Goal: Task Accomplishment & Management: Use online tool/utility

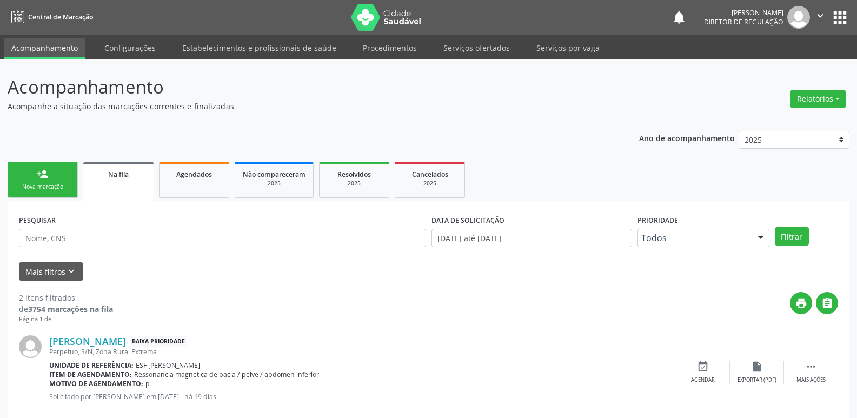
click at [107, 231] on input "text" at bounding box center [222, 238] width 407 height 18
click at [789, 238] on button "Filtrar" at bounding box center [792, 236] width 34 height 18
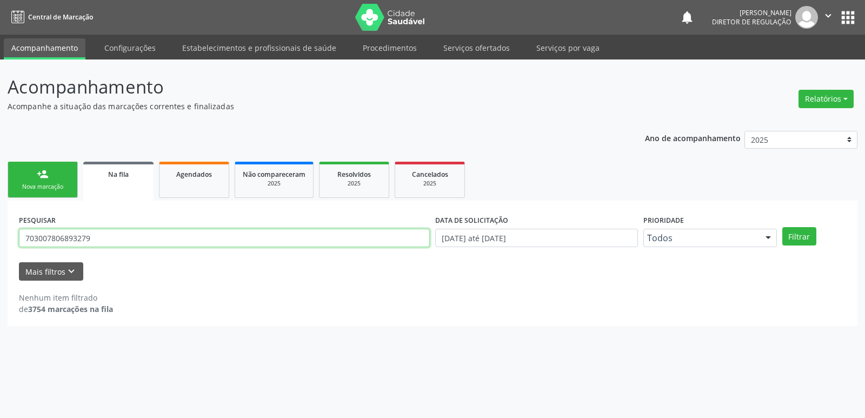
drag, startPoint x: 101, startPoint y: 244, endPoint x: 0, endPoint y: 244, distance: 100.6
click at [0, 244] on div "Acompanhamento Acompanhe a situação das marcações correntes e finalizadas Relat…" at bounding box center [432, 238] width 865 height 358
paste input "NOME: [PERSON_NAME] DN: [DATE] TEL:87 PROCEDIMENTO: [MEDICAL_DATA] SECRETÁRIA D…"
type input "N"
click at [30, 189] on div "Nova marcação" at bounding box center [43, 187] width 54 height 8
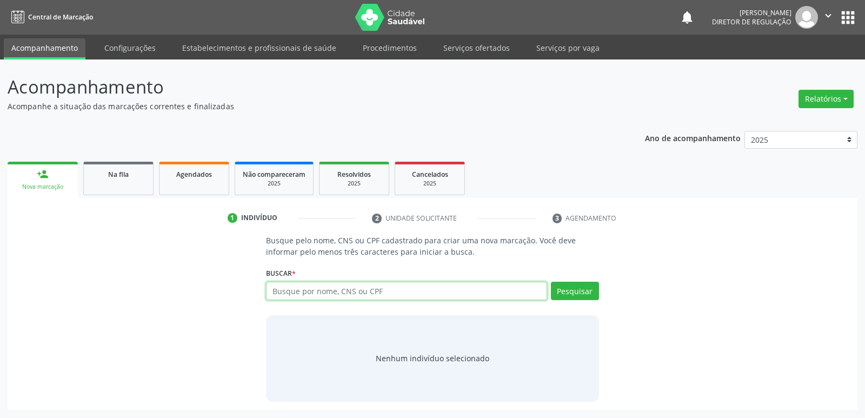
click at [308, 294] on input "text" at bounding box center [406, 291] width 281 height 18
type input "703007806893279"
click at [569, 290] on button "Pesquisar" at bounding box center [575, 291] width 48 height 18
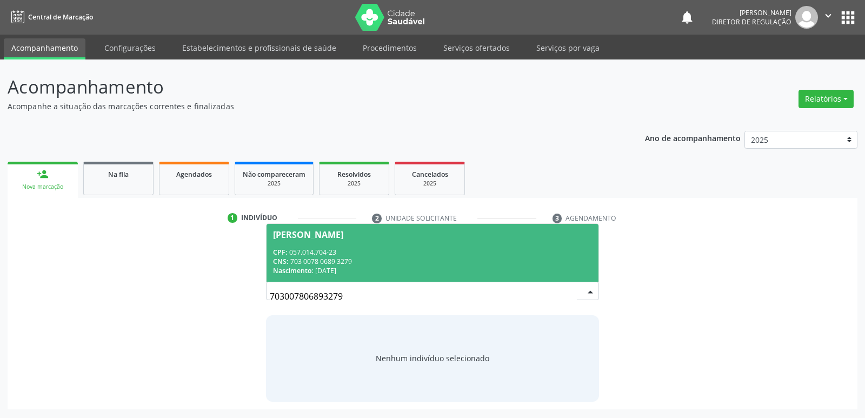
click at [415, 255] on div "CPF: 057.014.704-23" at bounding box center [432, 252] width 318 height 9
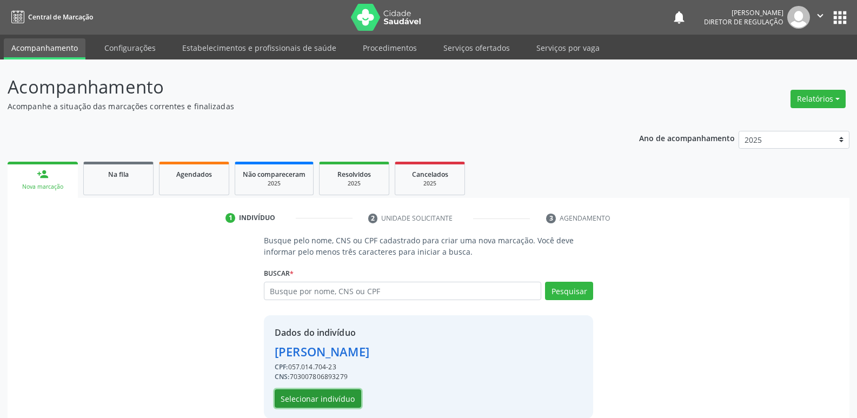
click at [310, 395] on button "Selecionar indivíduo" at bounding box center [318, 398] width 86 height 18
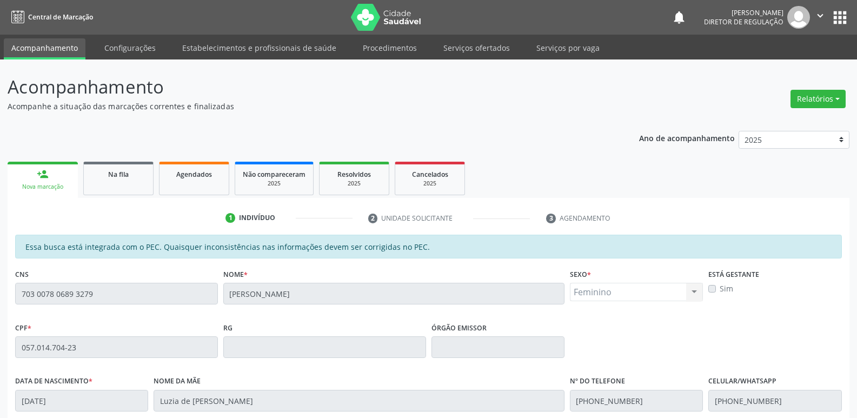
scroll to position [199, 0]
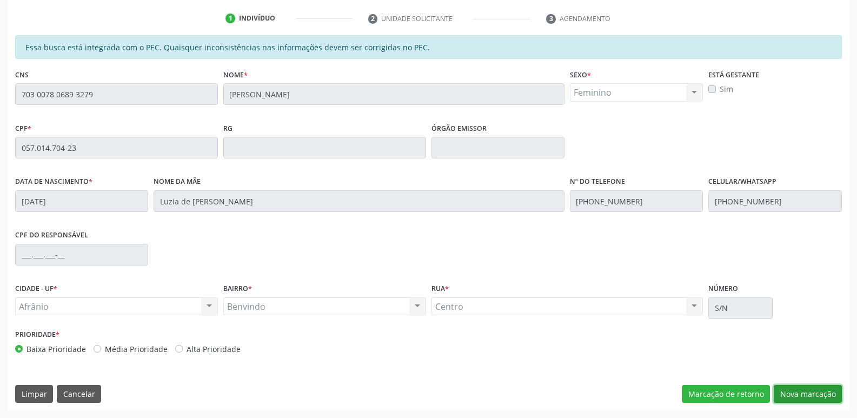
click at [791, 397] on button "Nova marcação" at bounding box center [808, 394] width 68 height 18
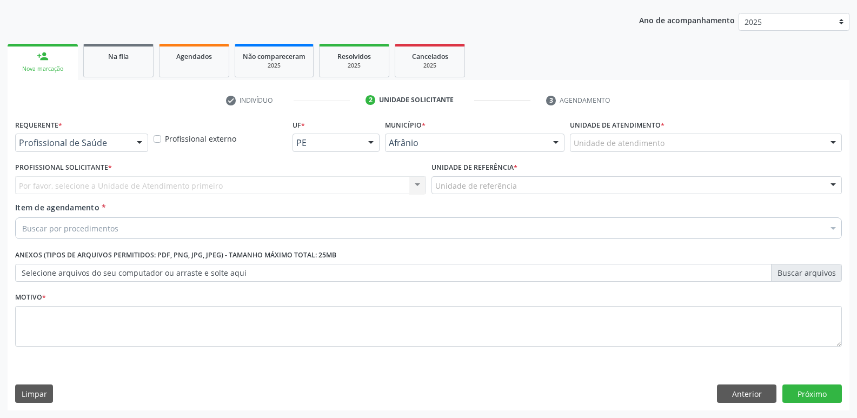
scroll to position [118, 0]
click at [671, 141] on div "Unidade de atendimento" at bounding box center [706, 143] width 272 height 18
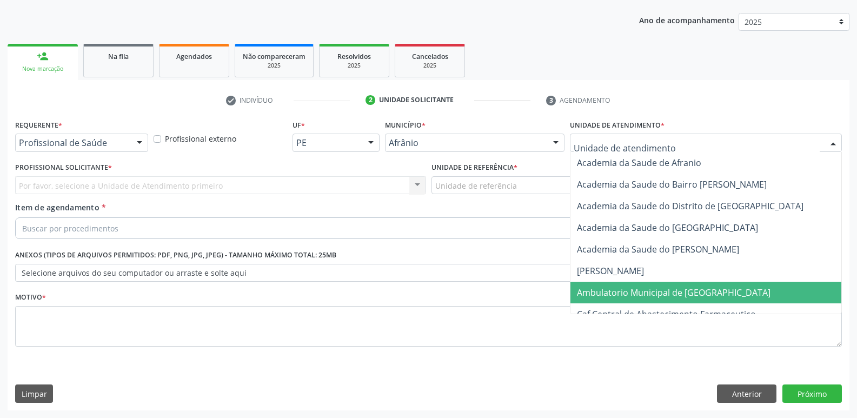
click at [680, 290] on span "Ambulatorio Municipal de [GEOGRAPHIC_DATA]" at bounding box center [674, 293] width 194 height 12
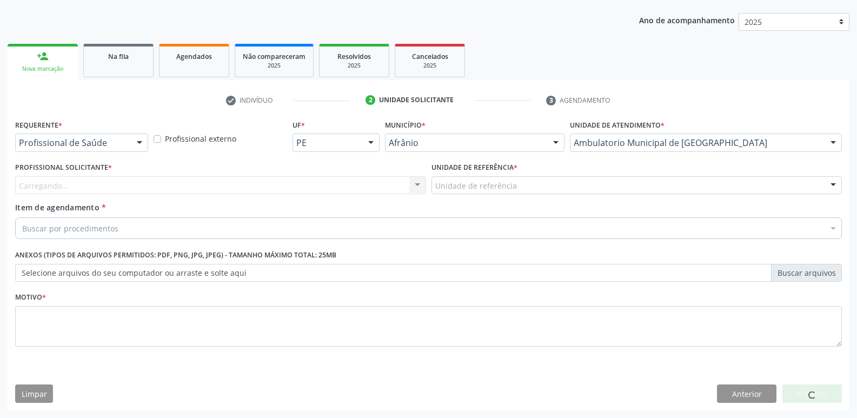
click at [549, 182] on div "Unidade de referência" at bounding box center [636, 185] width 411 height 18
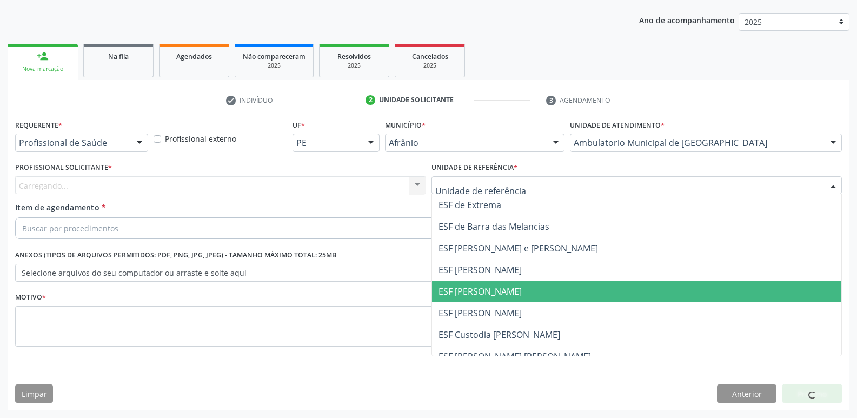
click at [553, 289] on span "ESF [PERSON_NAME]" at bounding box center [637, 292] width 410 height 22
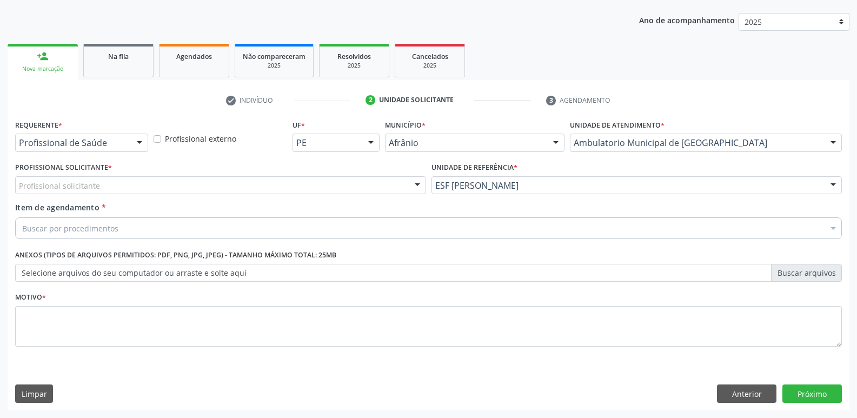
click at [385, 181] on div "Profissional solicitante" at bounding box center [220, 185] width 411 height 18
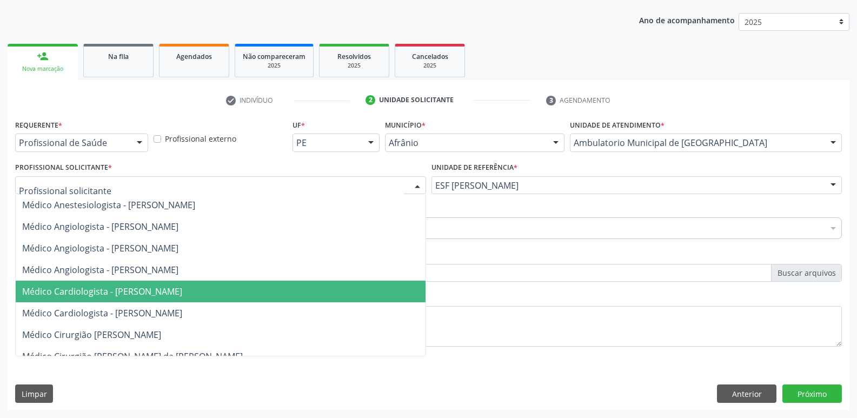
click at [413, 295] on span "Médico Cardiologista - [PERSON_NAME]" at bounding box center [221, 292] width 410 height 22
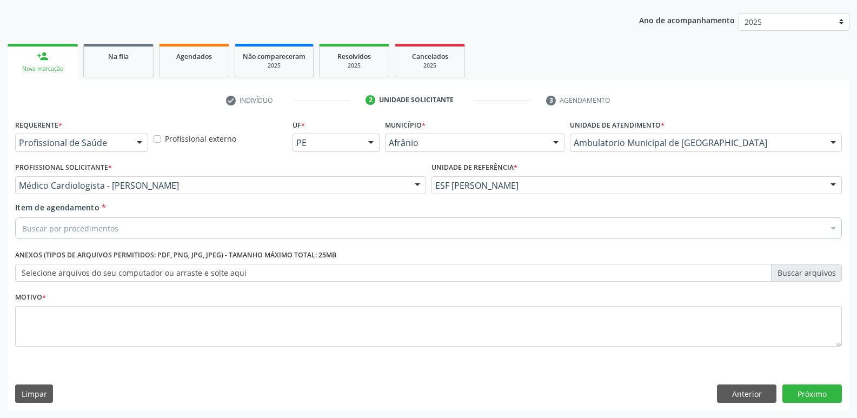
click at [271, 227] on div "Buscar por procedimentos" at bounding box center [428, 228] width 827 height 22
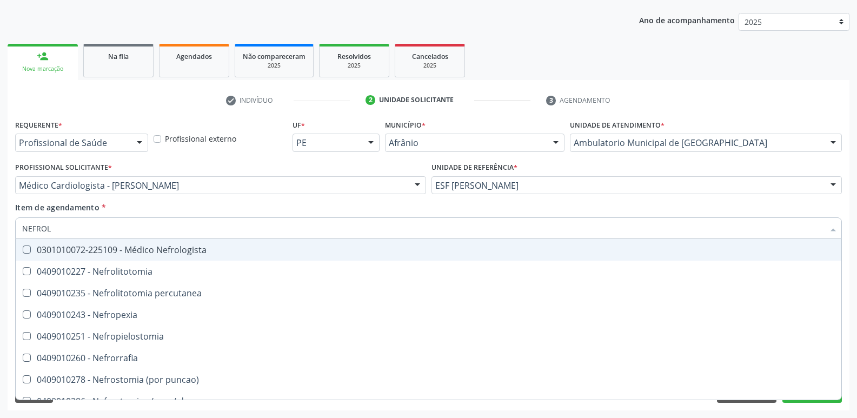
type input "NEFROLO"
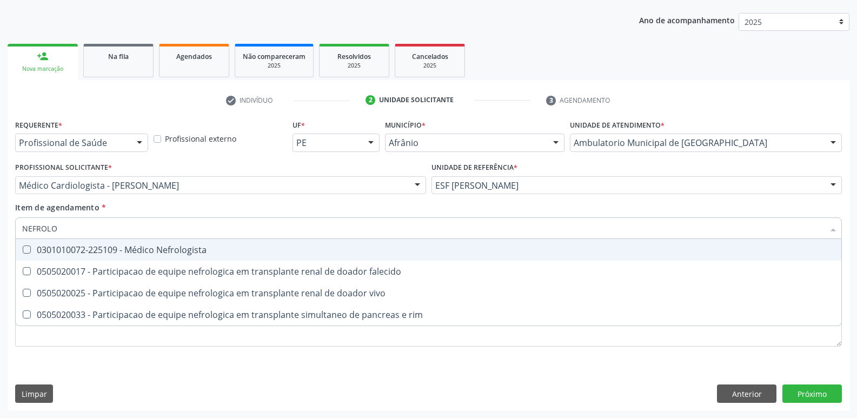
click at [260, 243] on span "0301010072-225109 - Médico Nefrologista" at bounding box center [429, 250] width 826 height 22
checkbox Nefrologista "true"
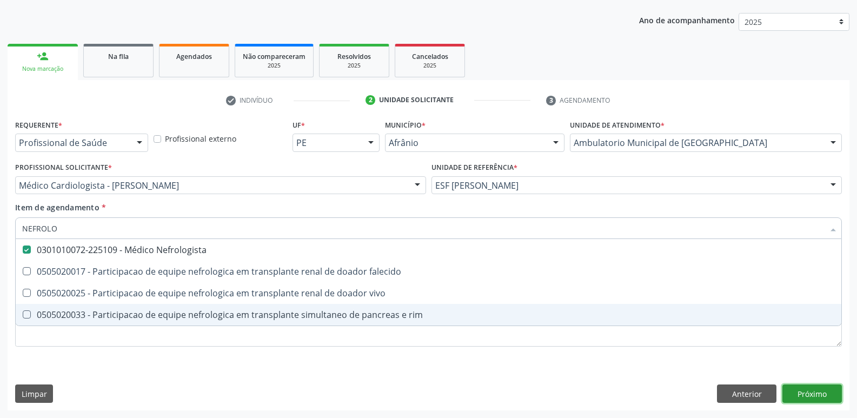
click at [814, 394] on div "Requerente * Profissional de Saúde Profissional de Saúde Paciente Nenhum result…" at bounding box center [429, 264] width 842 height 294
checkbox falecido "true"
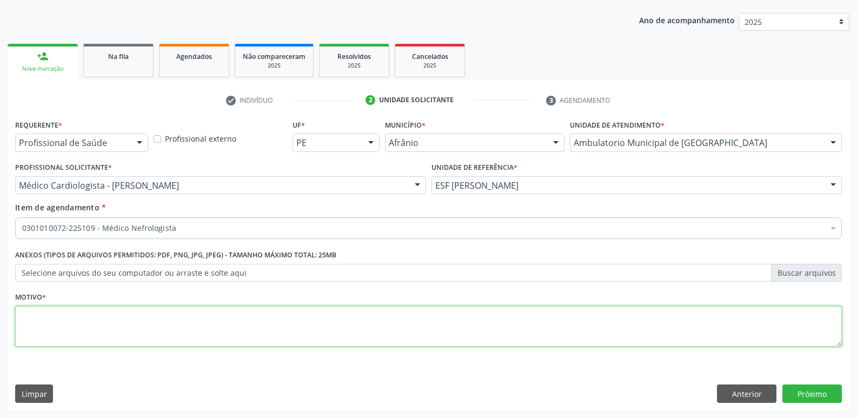
click at [312, 318] on textarea at bounding box center [428, 326] width 827 height 41
type textarea "*"
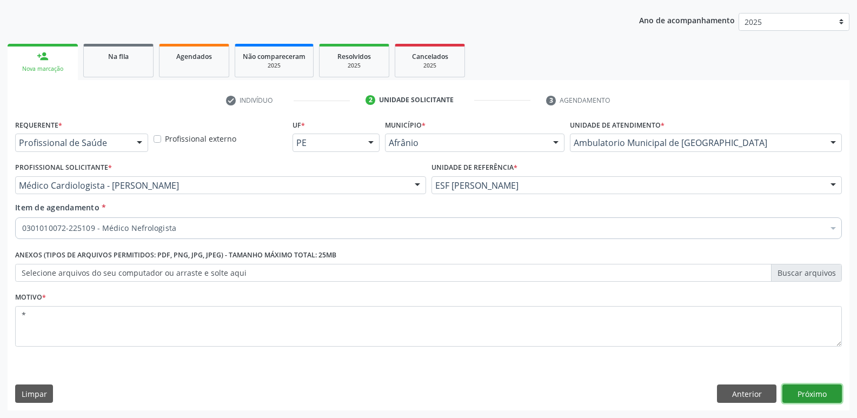
click at [803, 390] on button "Próximo" at bounding box center [811, 393] width 59 height 18
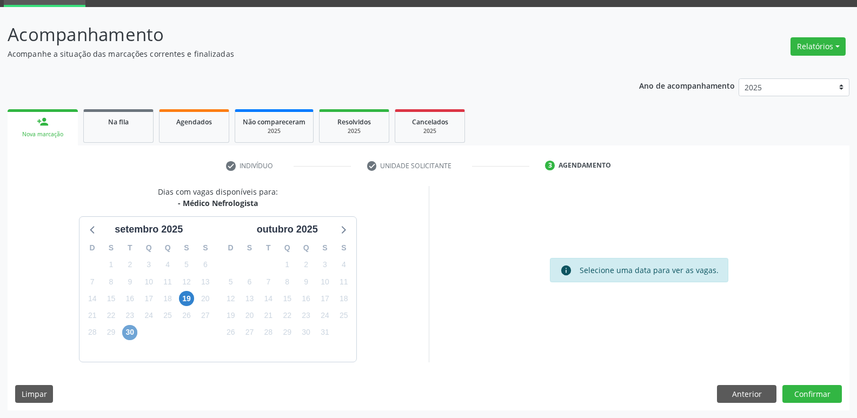
click at [129, 334] on span "30" at bounding box center [129, 332] width 15 height 15
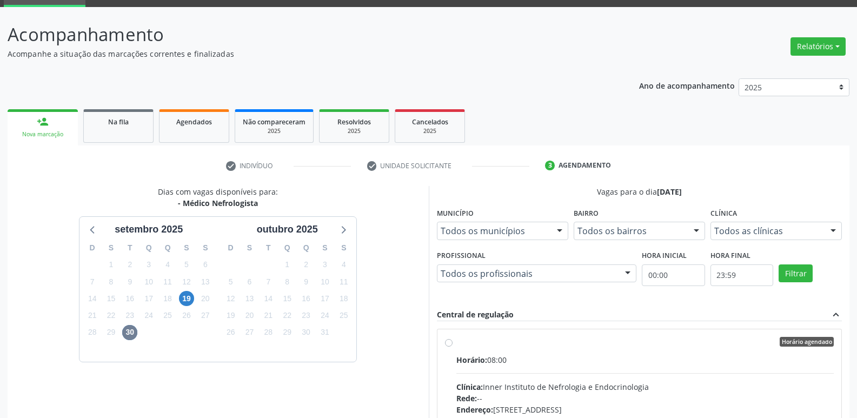
click at [507, 351] on label "Horário agendado Horário: 08:00 Clínica: Inner Instituto de Nefrologia e Endocr…" at bounding box center [645, 420] width 378 height 166
click at [452, 347] on input "Horário agendado Horário: 08:00 Clínica: Inner Instituto de Nefrologia e Endocr…" at bounding box center [449, 342] width 8 height 10
radio input "true"
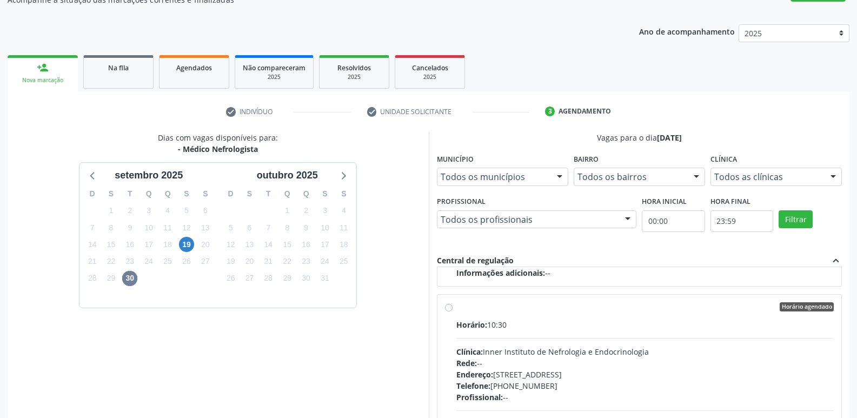
scroll to position [228, 0]
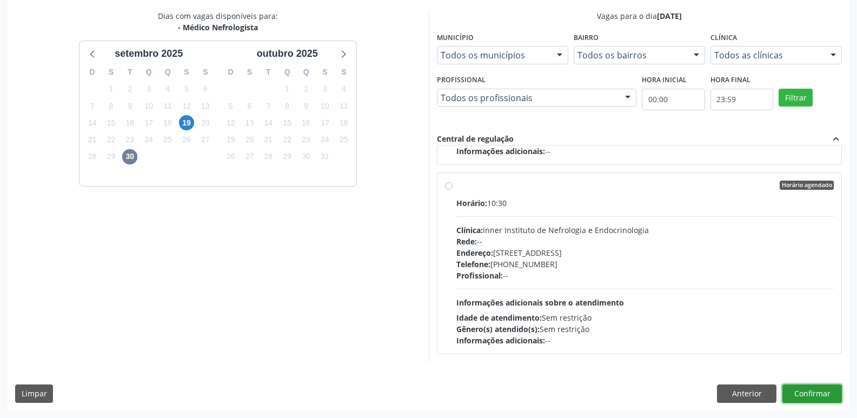
click at [811, 386] on button "Confirmar" at bounding box center [811, 393] width 59 height 18
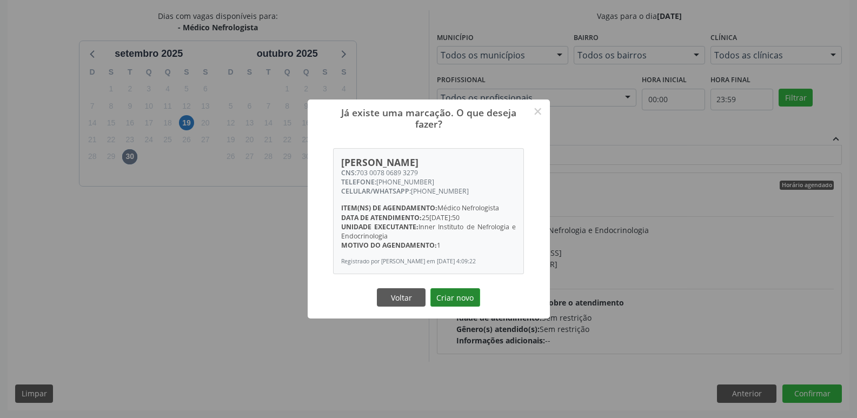
click at [473, 304] on button "Criar novo" at bounding box center [455, 297] width 50 height 18
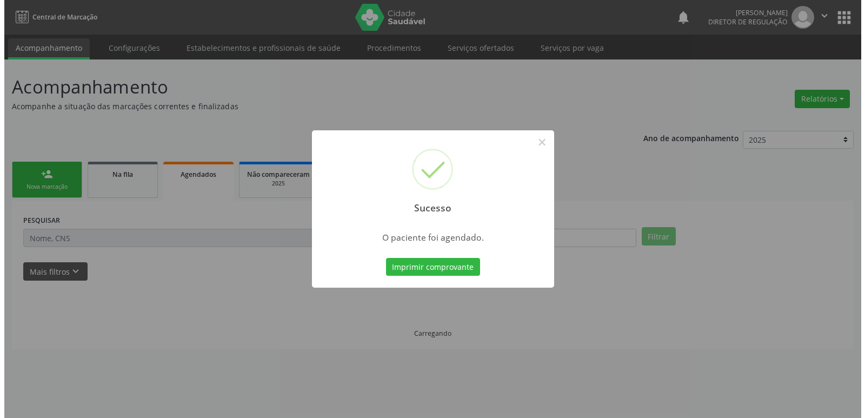
scroll to position [0, 0]
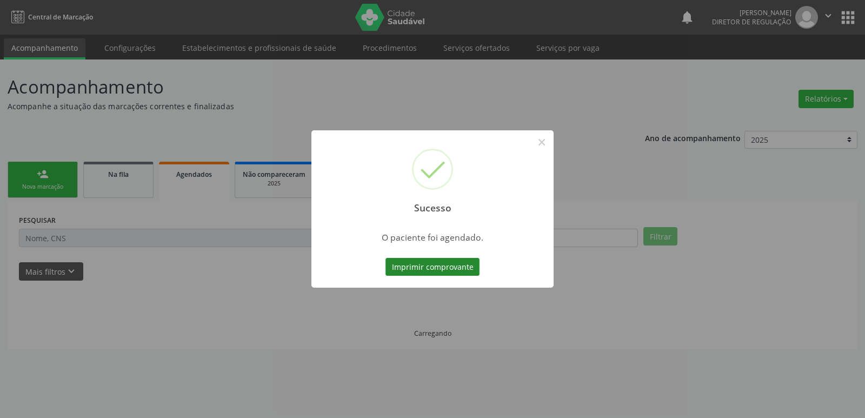
click at [452, 270] on button "Imprimir comprovante" at bounding box center [432, 267] width 94 height 18
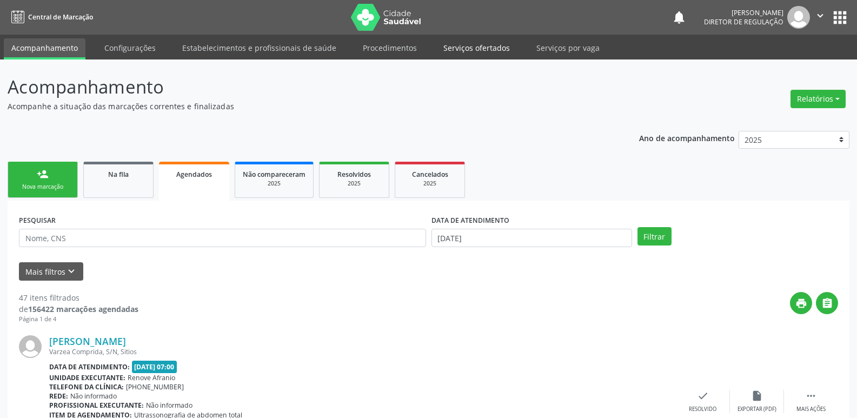
click at [483, 51] on link "Serviços ofertados" at bounding box center [477, 47] width 82 height 19
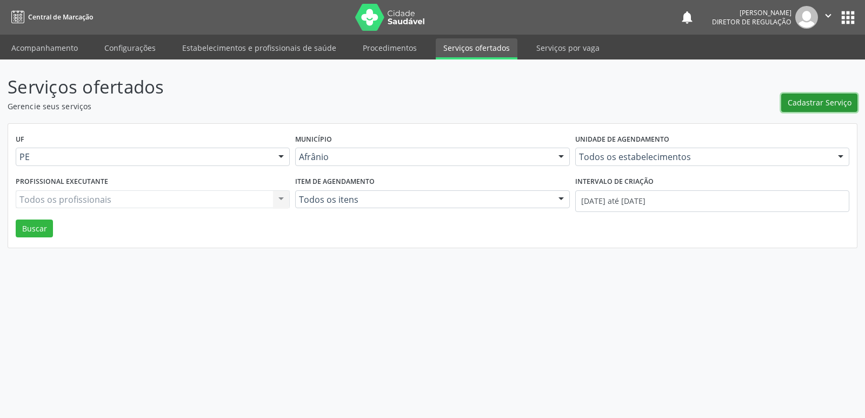
click at [819, 107] on span "Cadastrar Serviço" at bounding box center [820, 102] width 64 height 11
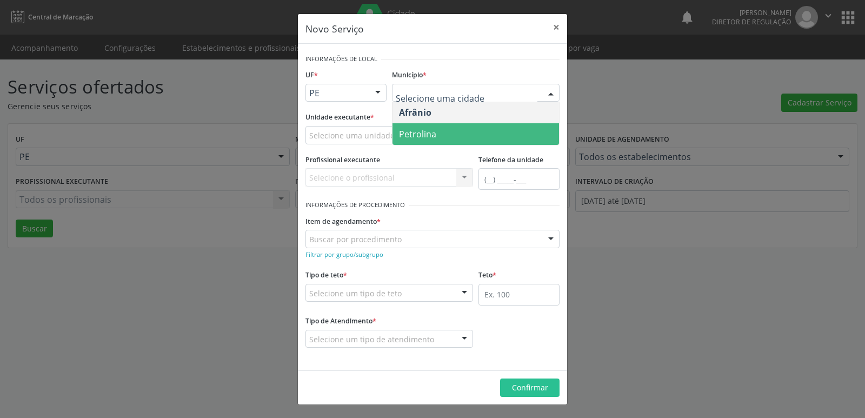
click at [461, 134] on span "Petrolina" at bounding box center [475, 134] width 167 height 22
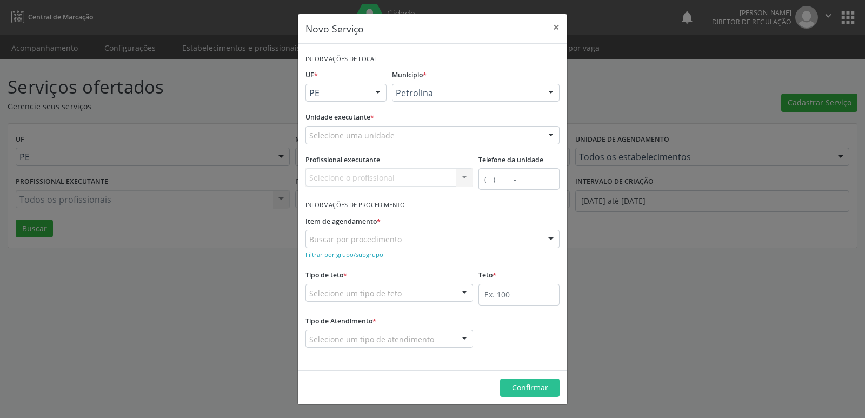
click at [405, 132] on div "Selecione uma unidade" at bounding box center [432, 135] width 254 height 18
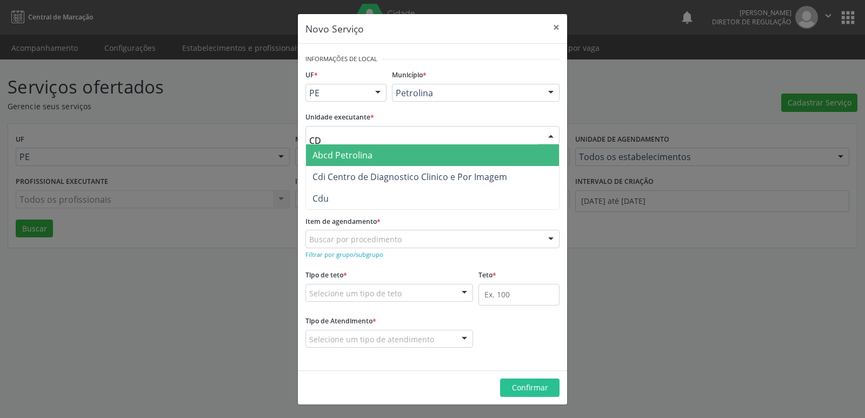
type input "CDI"
click at [406, 153] on span "Cdi Centro de Diagnostico Clinico e Por Imagem" at bounding box center [409, 155] width 195 height 12
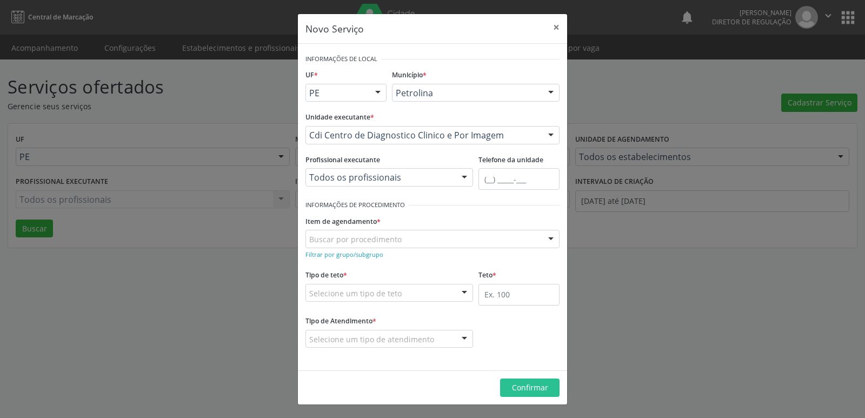
click at [404, 238] on div "Buscar por procedimento" at bounding box center [432, 239] width 254 height 18
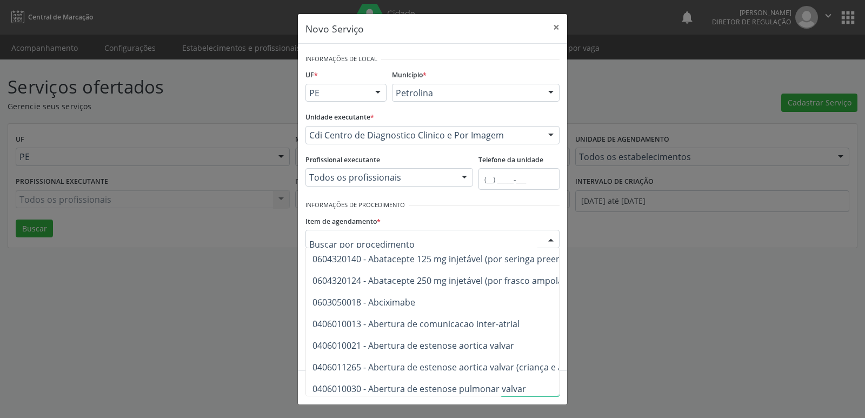
scroll to position [162, 0]
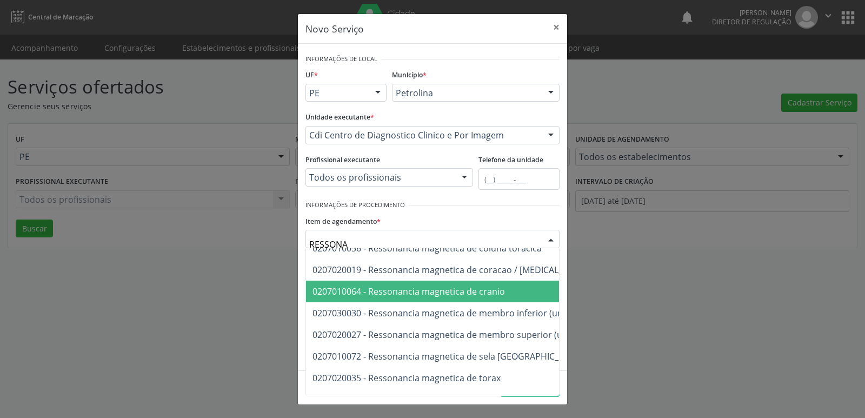
type input "RESSONAN"
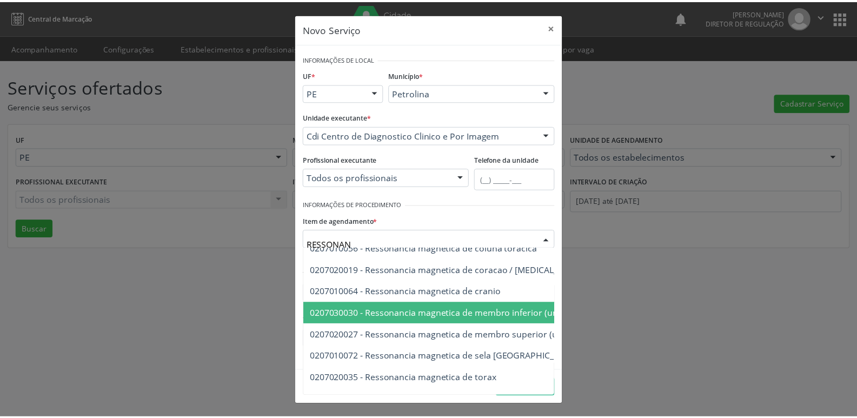
scroll to position [185, 0]
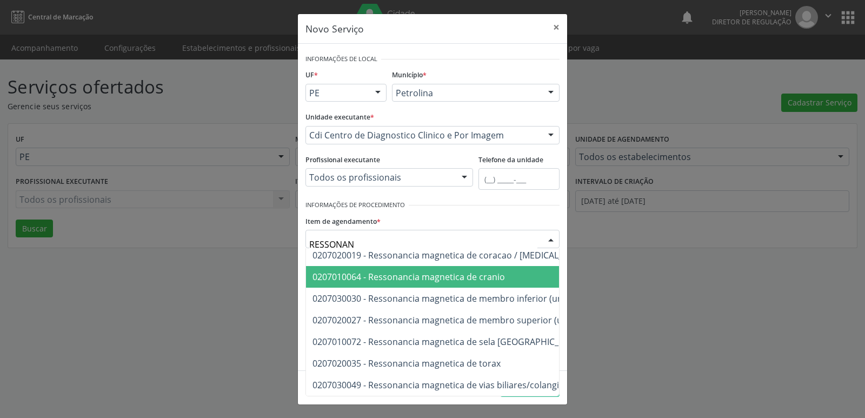
click at [470, 272] on span "0207010064 - Ressonancia magnetica de cranio" at bounding box center [408, 277] width 192 height 12
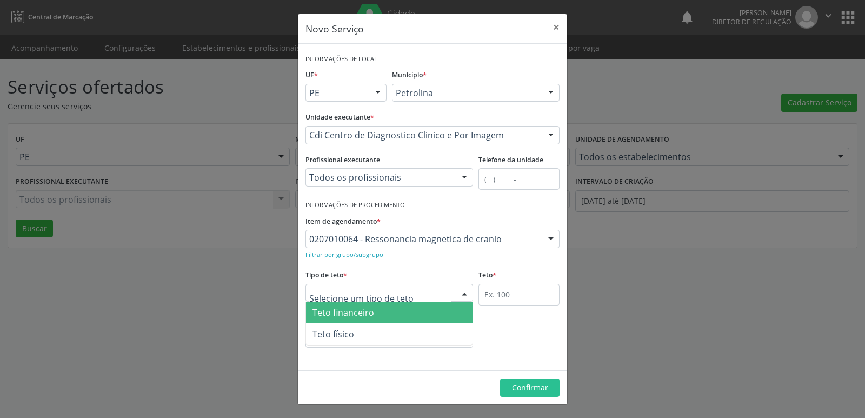
click at [420, 292] on div at bounding box center [389, 293] width 168 height 18
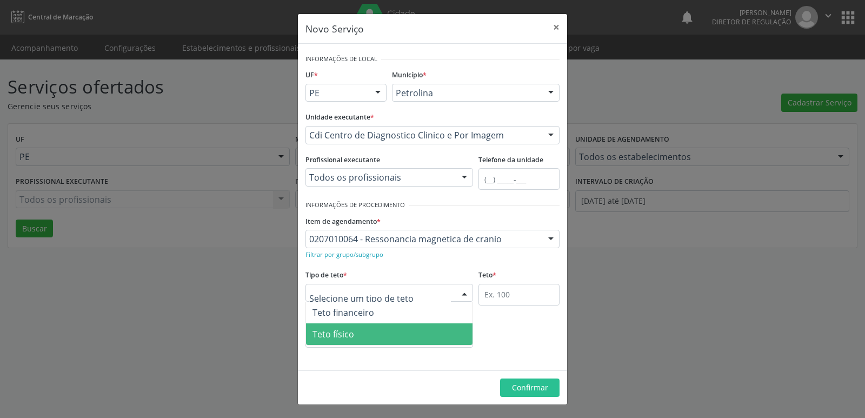
click at [408, 332] on span "Teto físico" at bounding box center [389, 334] width 167 height 22
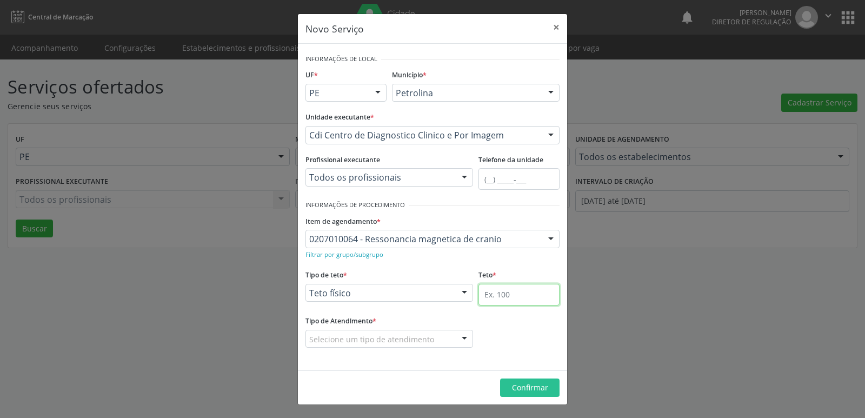
click at [495, 295] on input "text" at bounding box center [518, 295] width 81 height 22
type input "1"
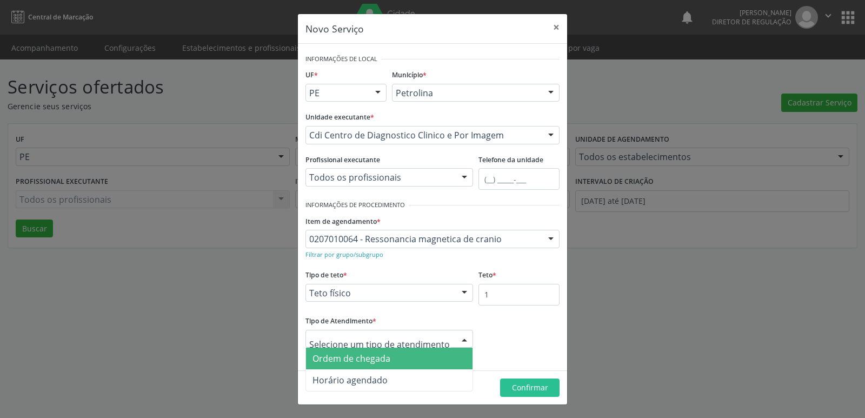
click at [413, 361] on span "Ordem de chegada" at bounding box center [389, 359] width 167 height 22
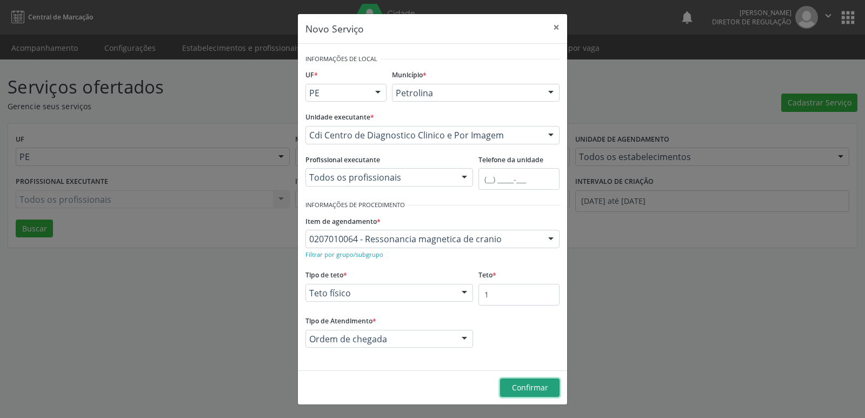
click at [539, 387] on span "Confirmar" at bounding box center [530, 387] width 36 height 10
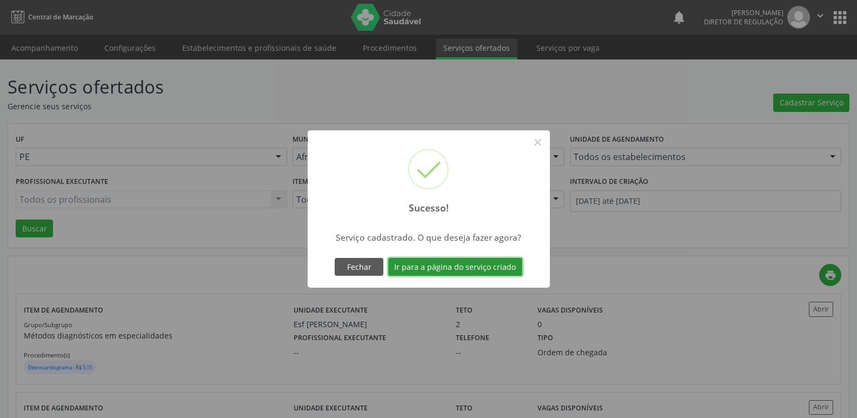
click at [481, 265] on button "Ir para a página do serviço criado" at bounding box center [455, 267] width 134 height 18
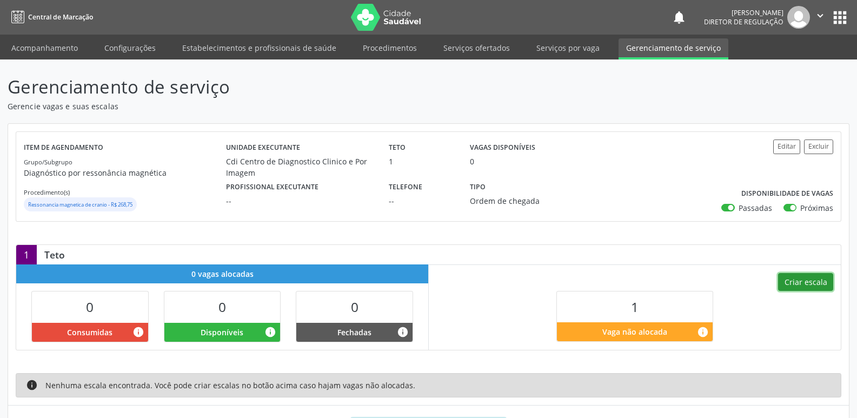
click at [806, 283] on button "Criar escala" at bounding box center [805, 282] width 55 height 18
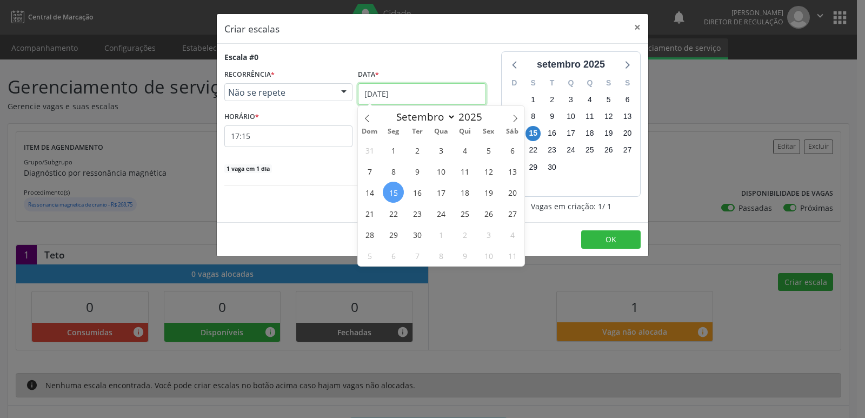
click at [440, 90] on input "[DATE]" at bounding box center [422, 94] width 128 height 22
click at [440, 195] on span "17" at bounding box center [440, 192] width 21 height 21
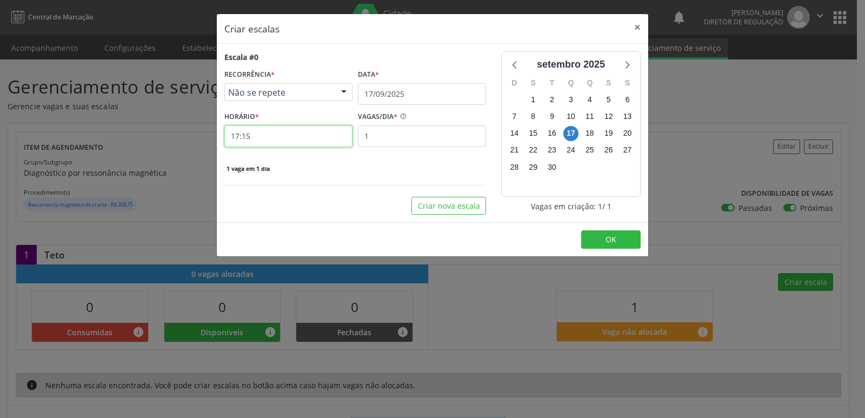
click at [267, 133] on input "17:15" at bounding box center [288, 136] width 128 height 22
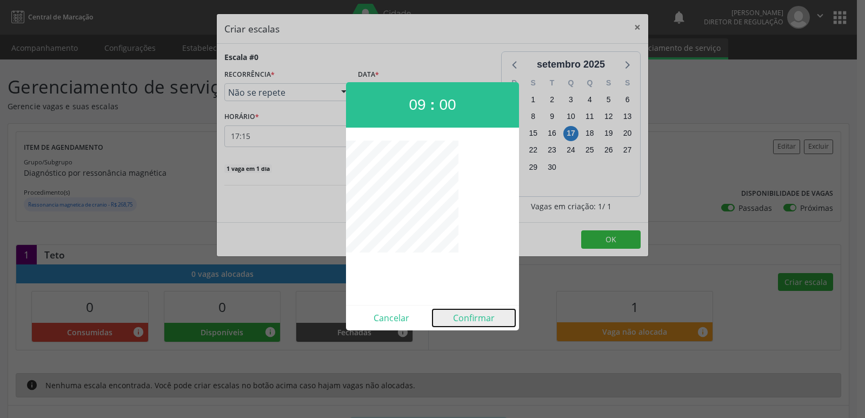
click at [489, 320] on button "Confirmar" at bounding box center [473, 317] width 83 height 17
type input "09:00"
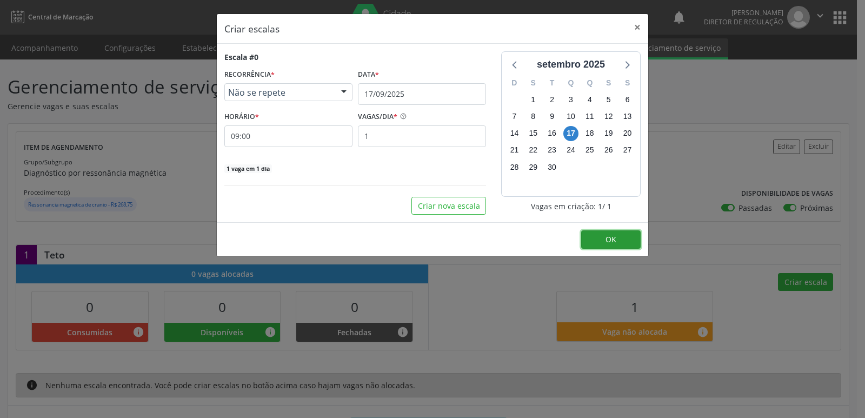
click at [623, 238] on button "OK" at bounding box center [610, 239] width 59 height 18
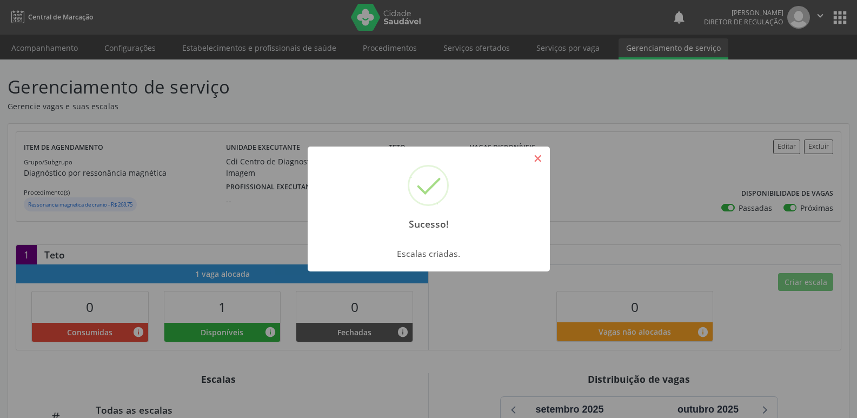
click at [537, 158] on button "×" at bounding box center [538, 158] width 18 height 18
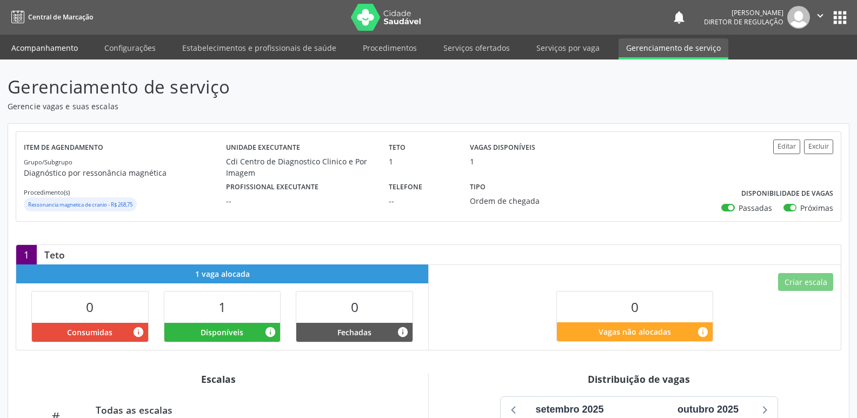
click at [58, 45] on link "Acompanhamento" at bounding box center [45, 47] width 82 height 19
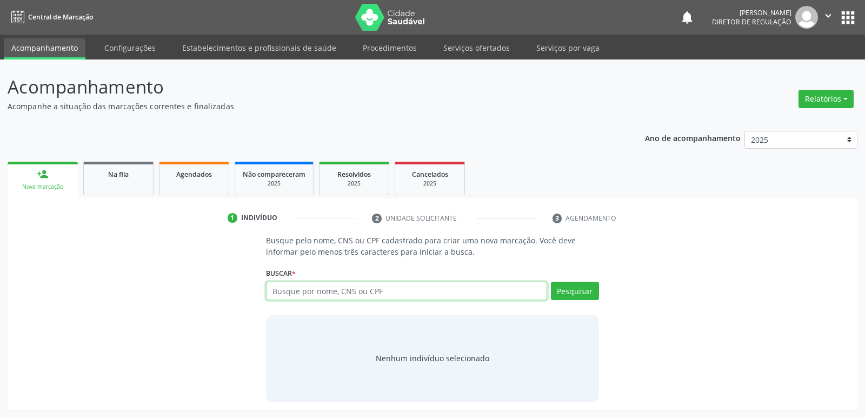
click at [283, 294] on input "text" at bounding box center [406, 291] width 281 height 18
type input "705008670009752"
click at [579, 288] on button "Pesquisar" at bounding box center [575, 291] width 48 height 18
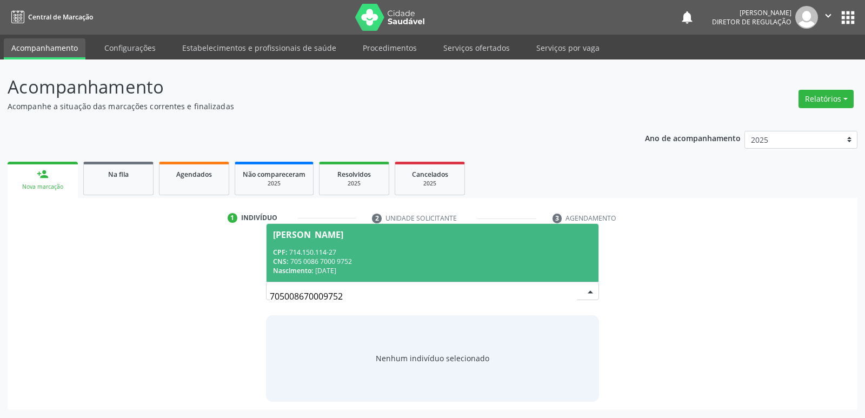
click at [434, 257] on div "CNS: 705 0086 7000 9752" at bounding box center [432, 261] width 318 height 9
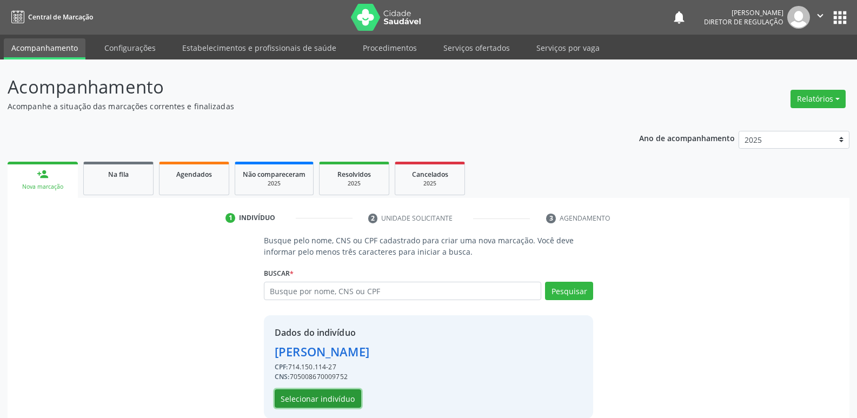
click at [327, 397] on button "Selecionar indivíduo" at bounding box center [318, 398] width 86 height 18
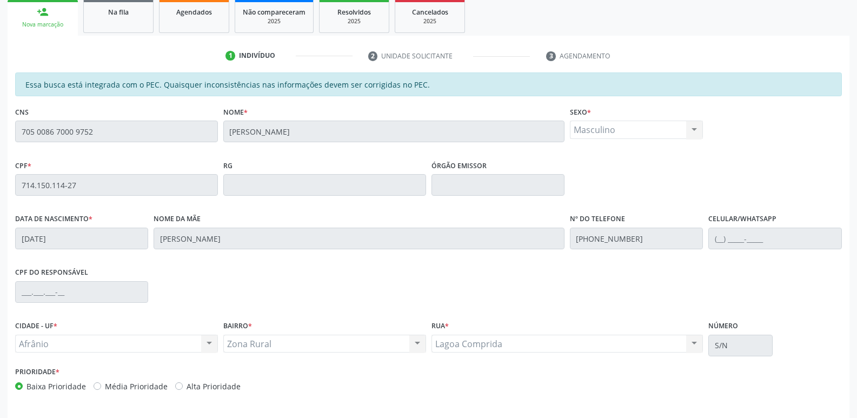
scroll to position [199, 0]
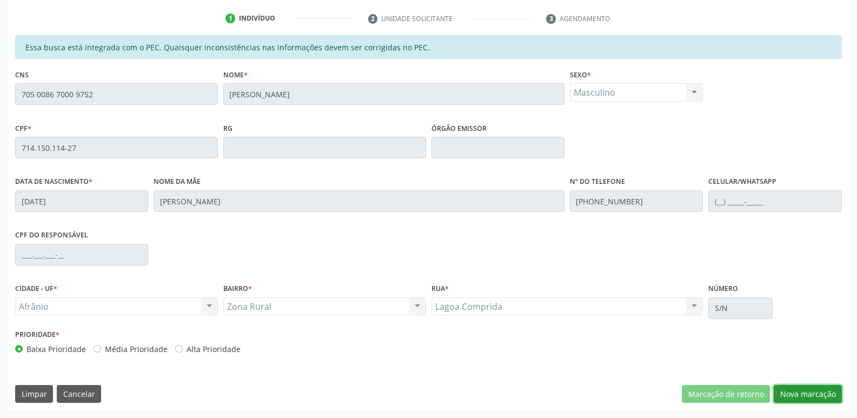
click at [796, 396] on button "Nova marcação" at bounding box center [808, 394] width 68 height 18
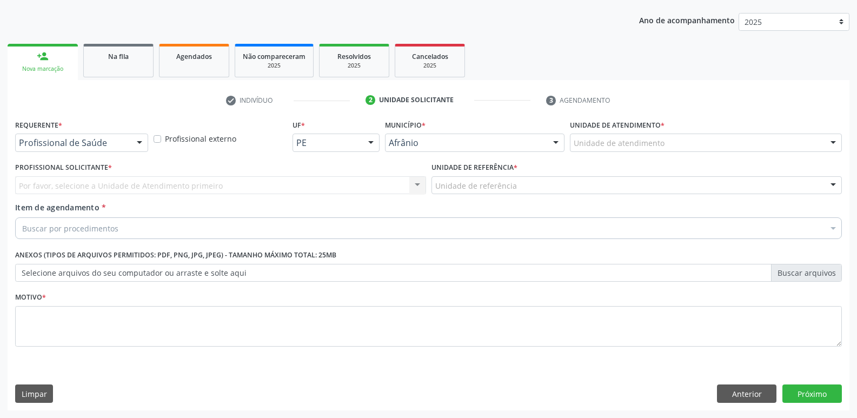
scroll to position [118, 0]
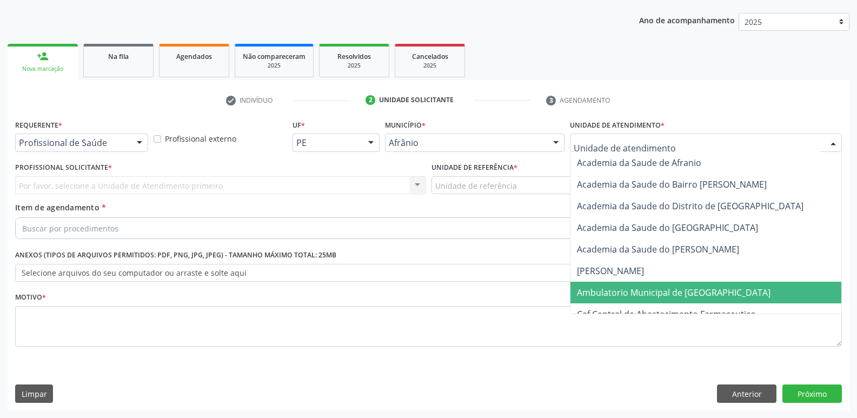
click at [643, 291] on span "Ambulatorio Municipal de [GEOGRAPHIC_DATA]" at bounding box center [674, 293] width 194 height 12
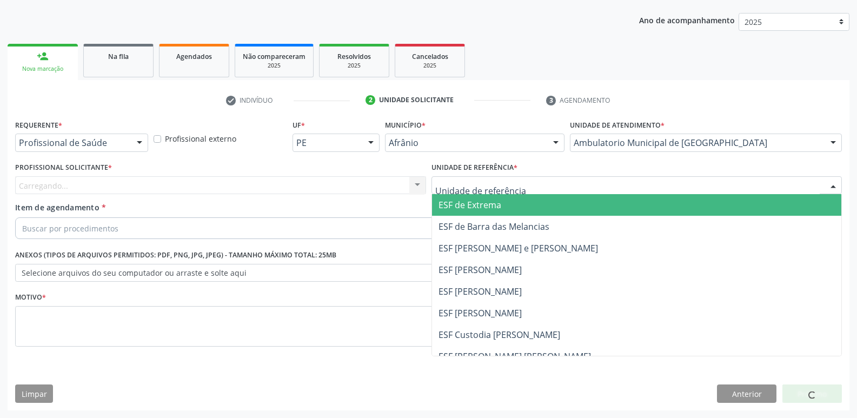
click at [549, 181] on div at bounding box center [636, 185] width 411 height 18
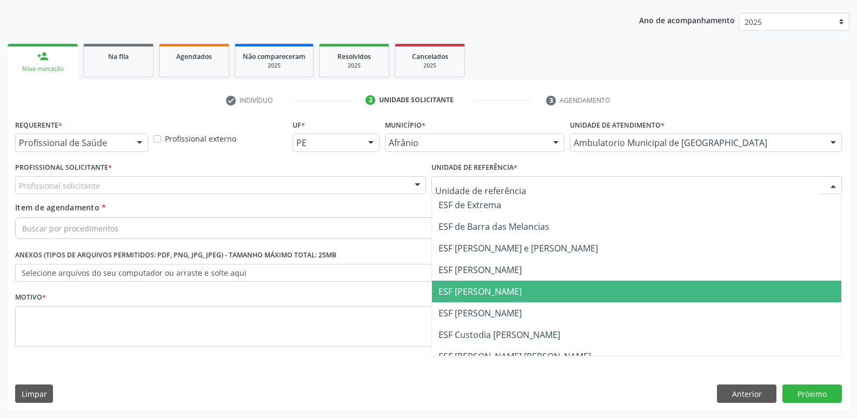
click at [531, 289] on span "ESF [PERSON_NAME]" at bounding box center [637, 292] width 410 height 22
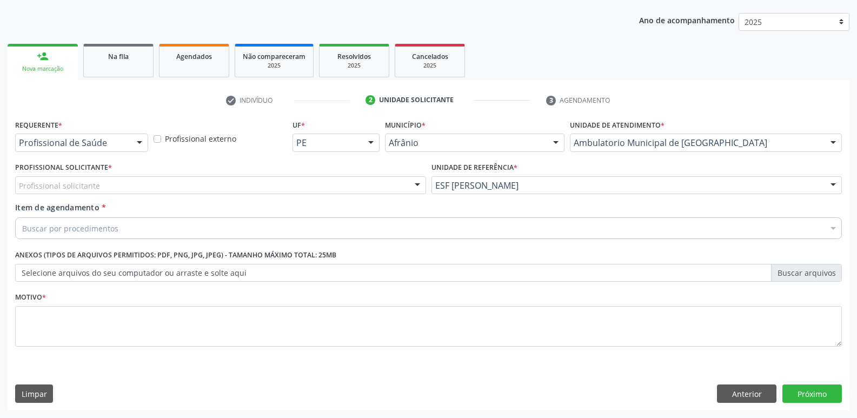
click at [373, 185] on div "Profissional solicitante" at bounding box center [220, 185] width 411 height 18
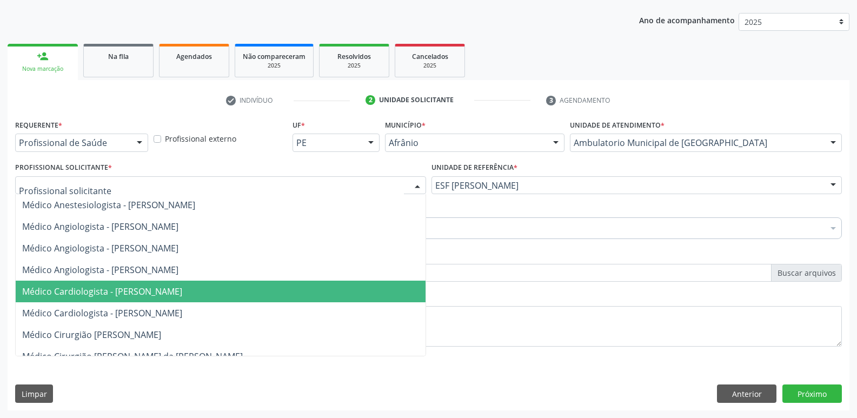
click at [352, 290] on span "Médico Cardiologista - [PERSON_NAME]" at bounding box center [221, 292] width 410 height 22
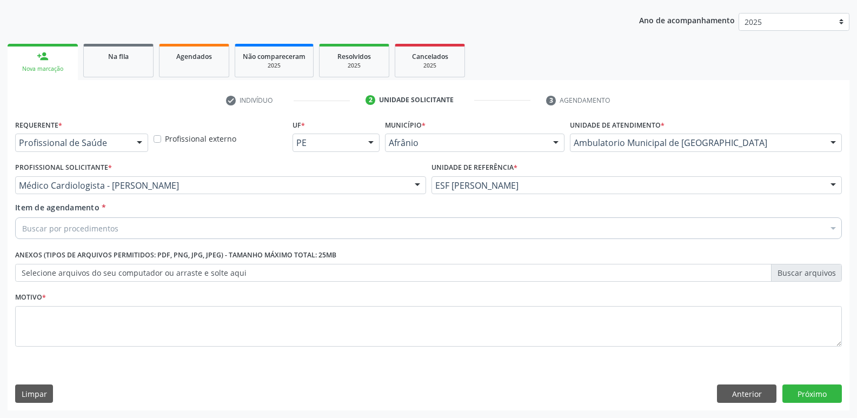
click at [272, 223] on div "Buscar por procedimentos" at bounding box center [428, 228] width 827 height 22
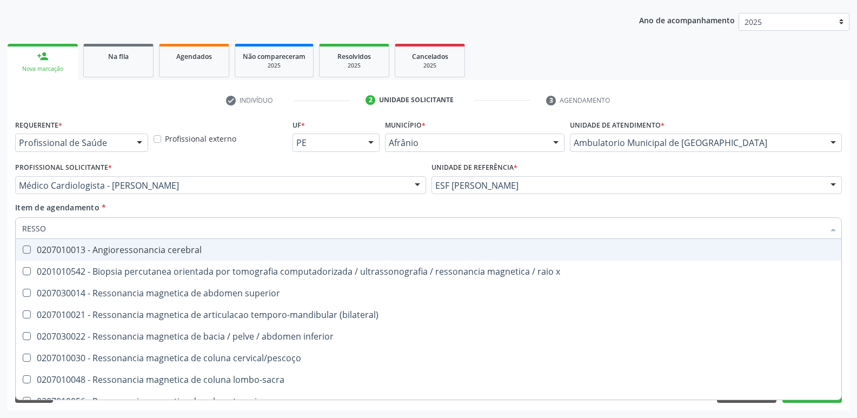
type input "RESSON"
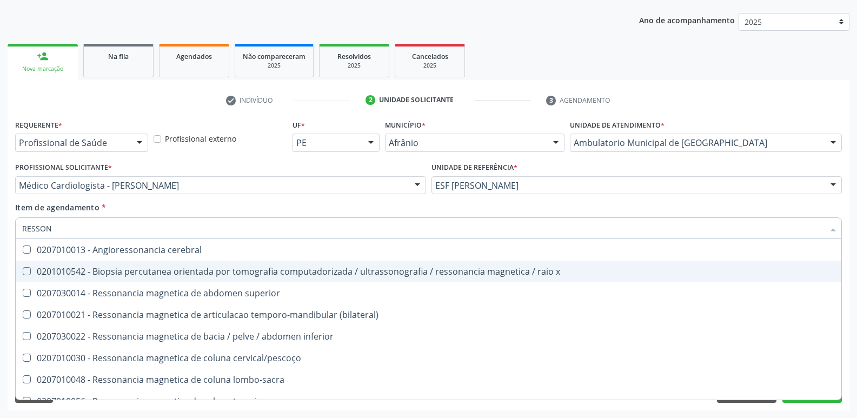
scroll to position [108, 0]
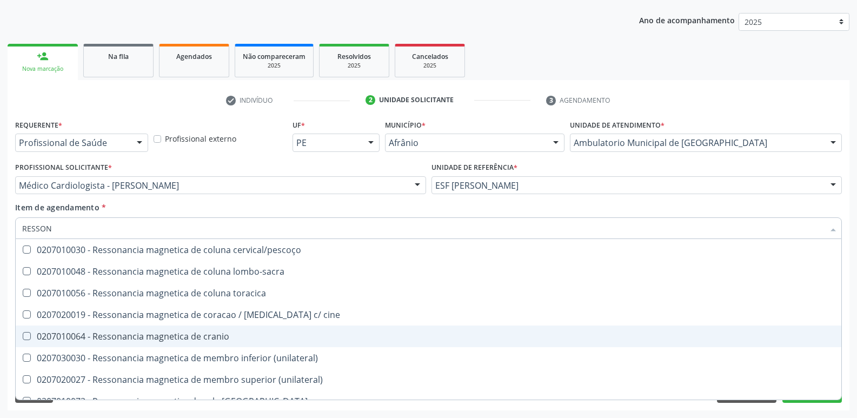
click at [255, 339] on div "0207010064 - Ressonancia magnetica de cranio" at bounding box center [428, 336] width 813 height 9
checkbox cranio "true"
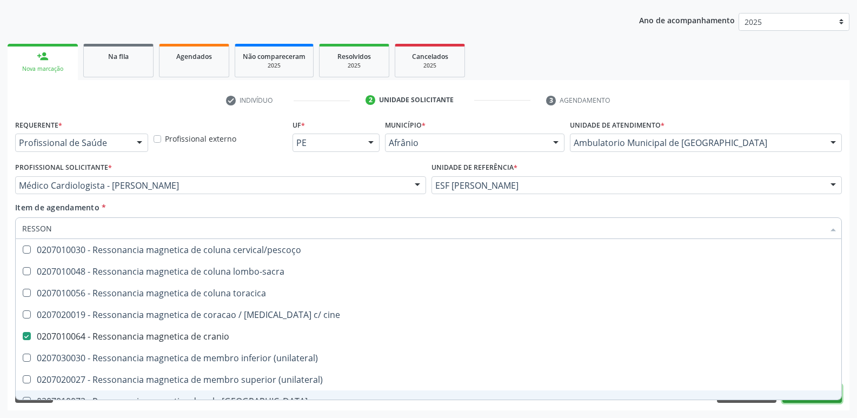
click at [797, 401] on button "Próximo" at bounding box center [811, 393] width 59 height 18
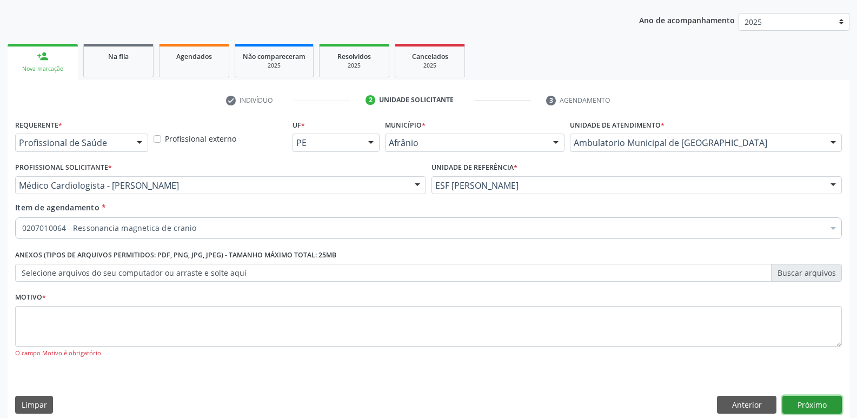
scroll to position [0, 0]
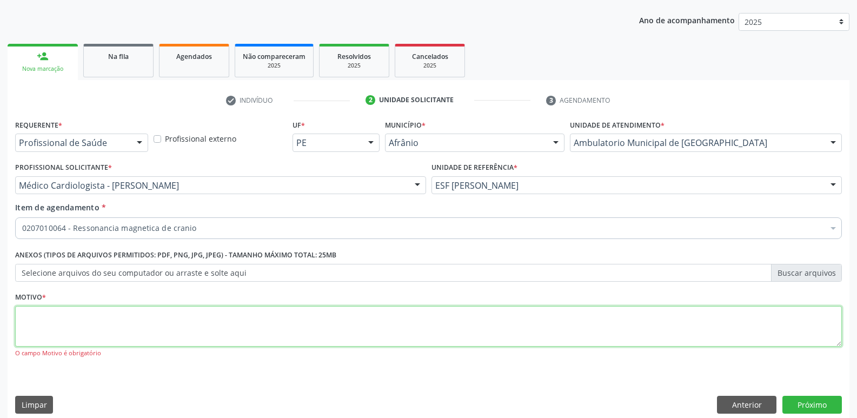
click at [388, 327] on textarea at bounding box center [428, 326] width 827 height 41
type textarea "*"
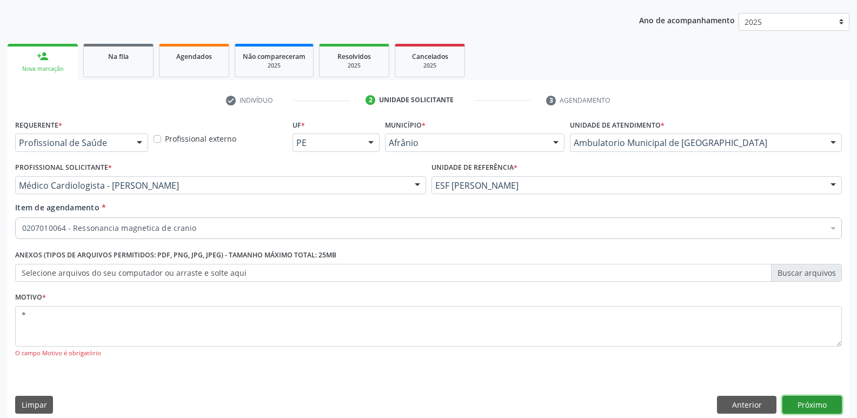
click at [819, 406] on button "Próximo" at bounding box center [811, 405] width 59 height 18
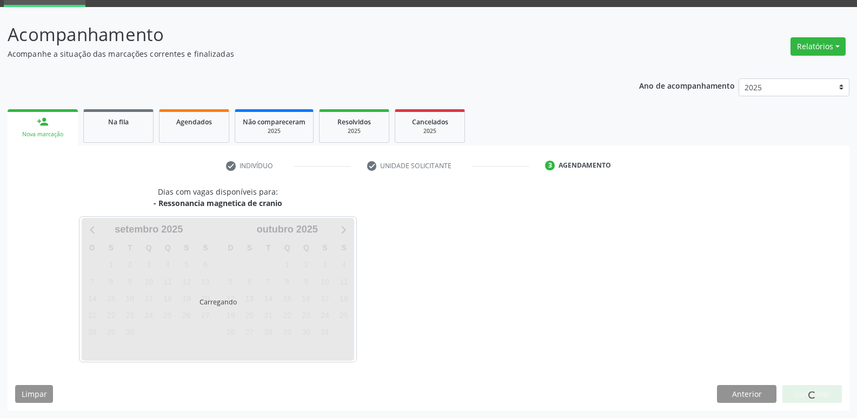
scroll to position [52, 0]
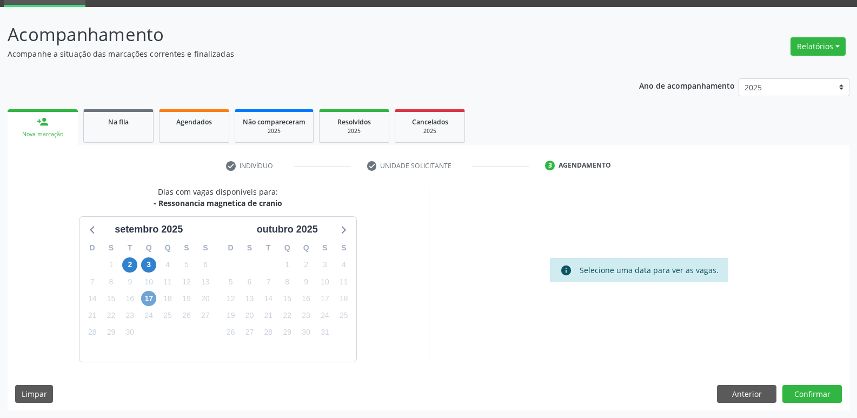
click at [147, 296] on span "17" at bounding box center [148, 298] width 15 height 15
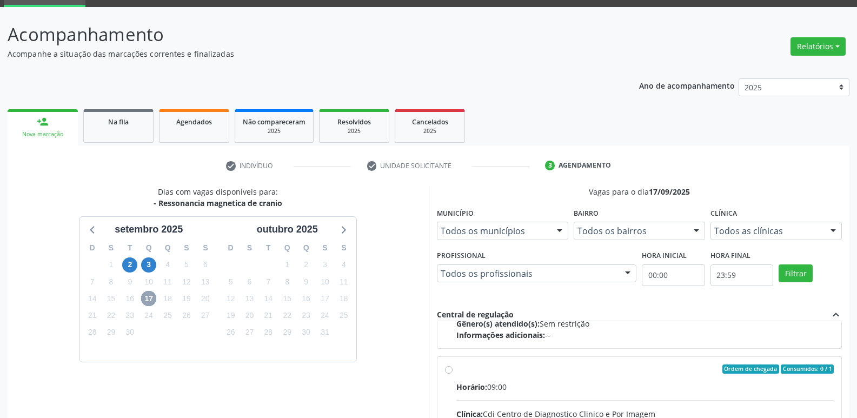
scroll to position [170, 0]
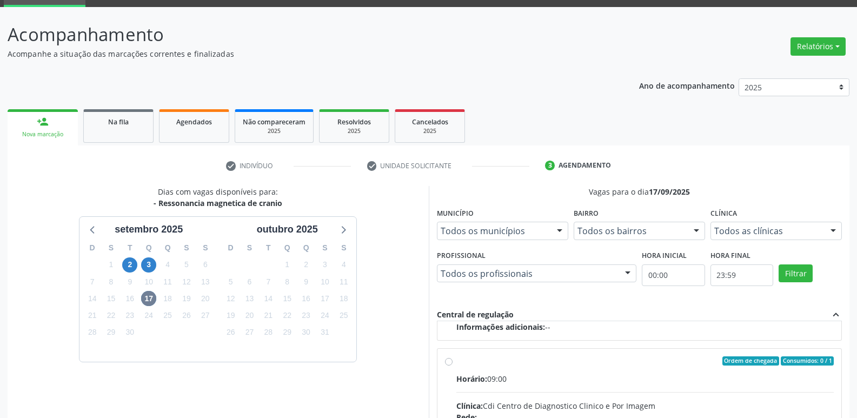
click at [500, 360] on div "Ordem de chegada Consumidos: 0 / 1" at bounding box center [645, 361] width 378 height 10
click at [452, 360] on input "Ordem de chegada Consumidos: 0 / 1 Horário: 09:00 Clínica: Cdi Centro de Diagno…" at bounding box center [449, 361] width 8 height 10
radio input "true"
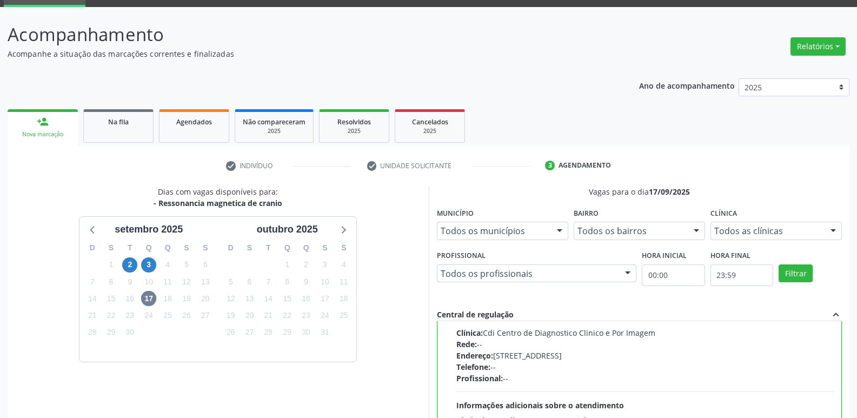
scroll to position [228, 0]
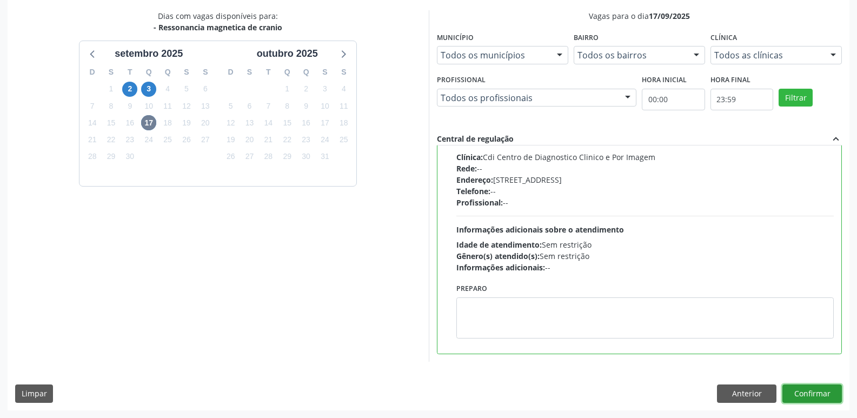
click at [817, 394] on button "Confirmar" at bounding box center [811, 393] width 59 height 18
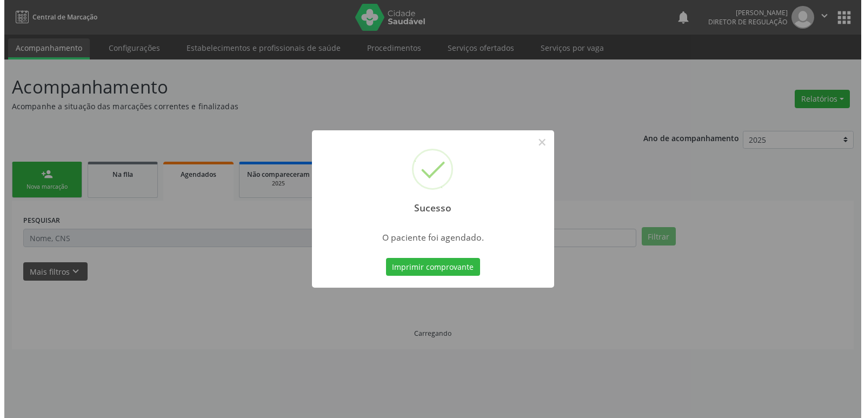
scroll to position [0, 0]
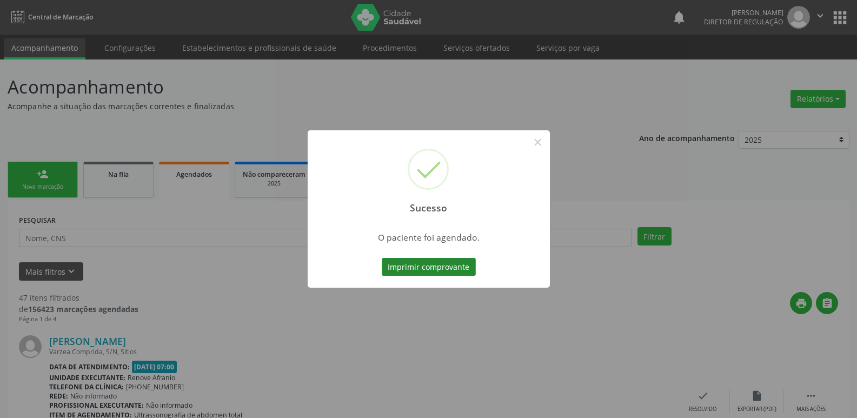
click at [447, 270] on button "Imprimir comprovante" at bounding box center [429, 267] width 94 height 18
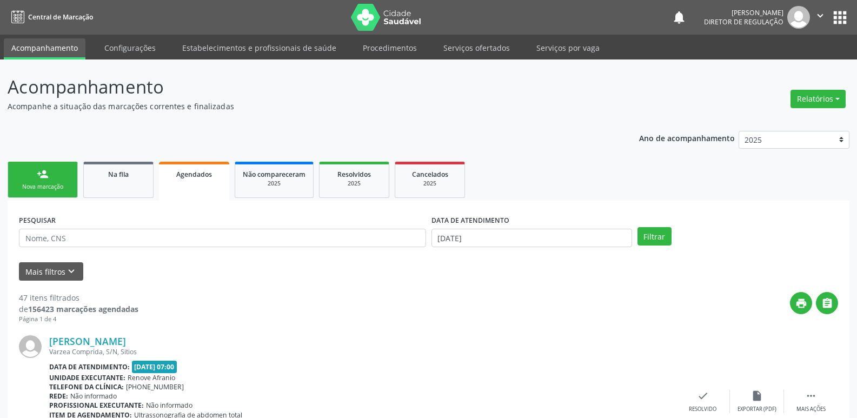
click at [54, 185] on div "Nova marcação" at bounding box center [43, 187] width 54 height 8
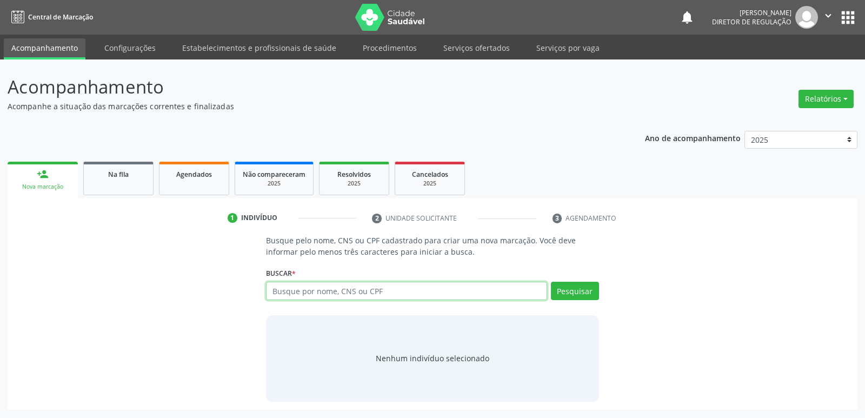
click at [362, 290] on input "text" at bounding box center [406, 291] width 281 height 18
type input "706906127473638"
click at [579, 292] on button "Pesquisar" at bounding box center [575, 291] width 48 height 18
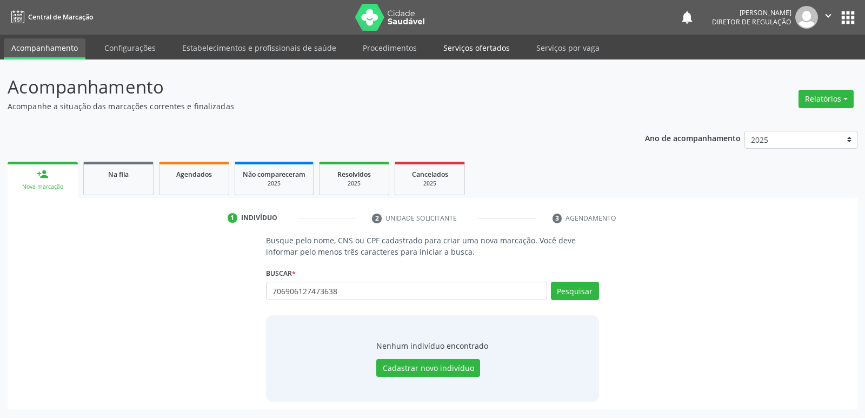
click at [487, 45] on link "Serviços ofertados" at bounding box center [477, 47] width 82 height 19
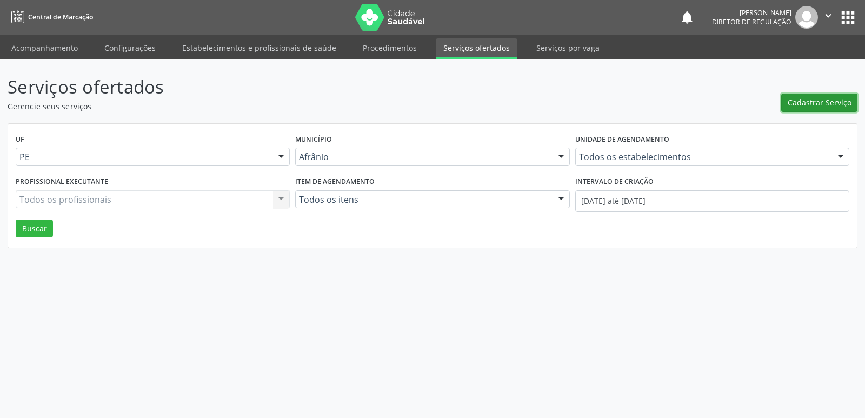
click at [824, 104] on span "Cadastrar Serviço" at bounding box center [820, 102] width 64 height 11
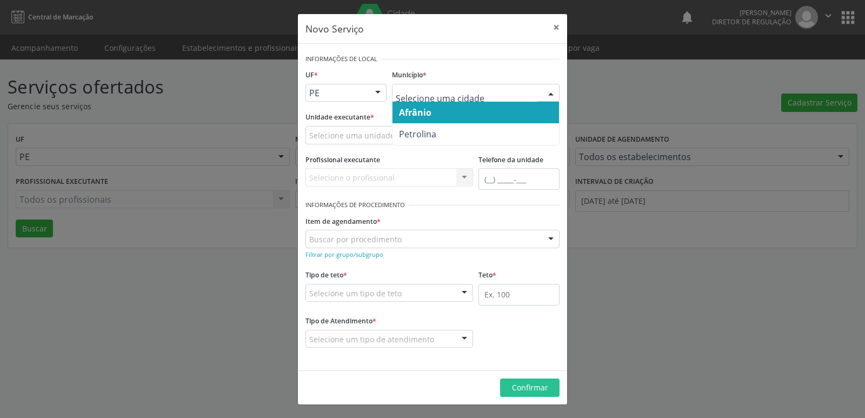
click at [434, 111] on span "Afrânio" at bounding box center [475, 113] width 167 height 22
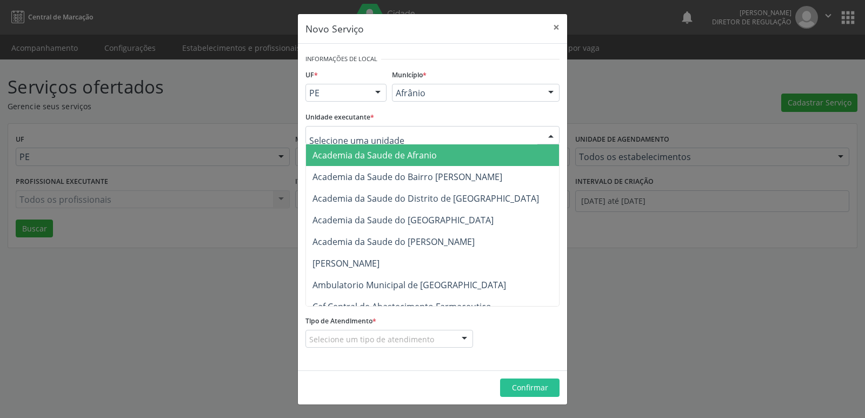
click at [409, 130] on div at bounding box center [432, 135] width 254 height 18
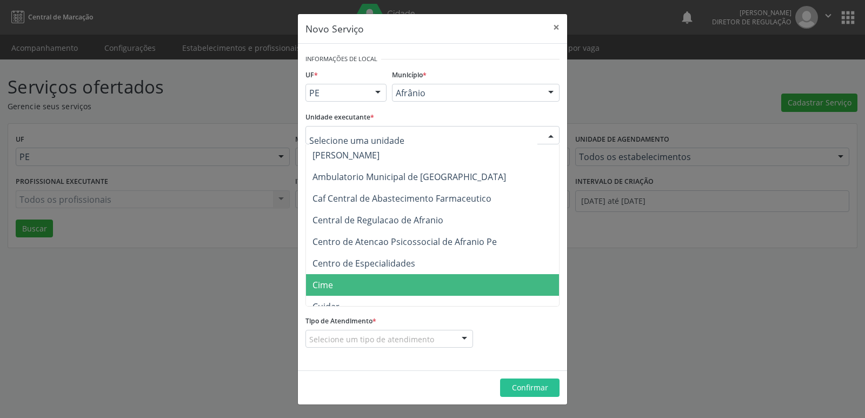
scroll to position [162, 0]
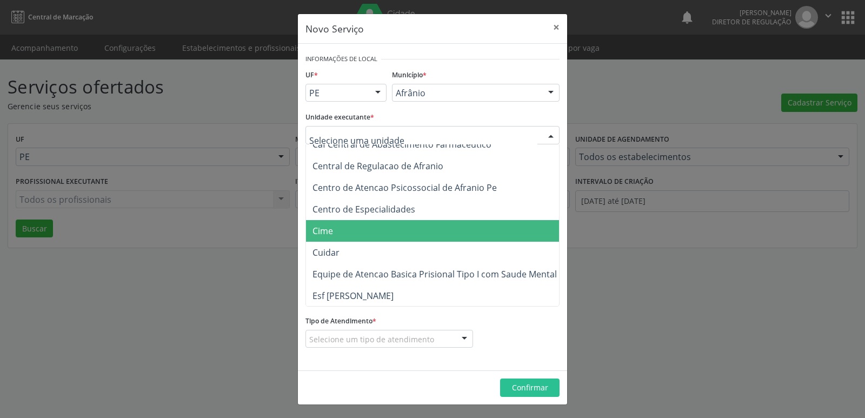
click at [352, 227] on span "Cime" at bounding box center [438, 231] width 264 height 22
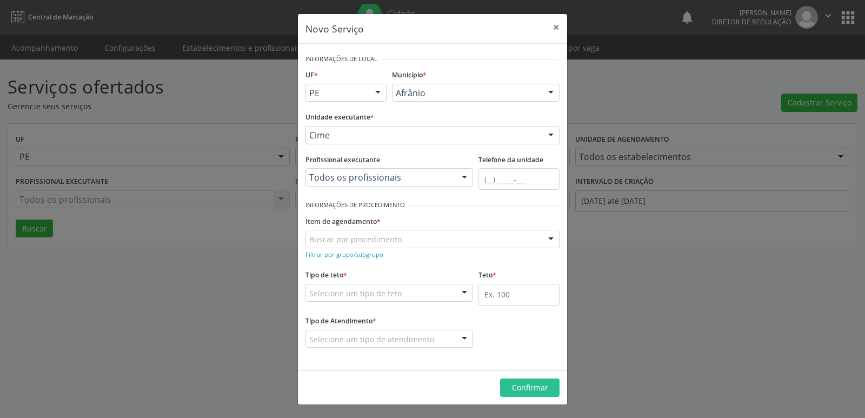
click at [411, 235] on div "Buscar por procedimento" at bounding box center [432, 239] width 254 height 18
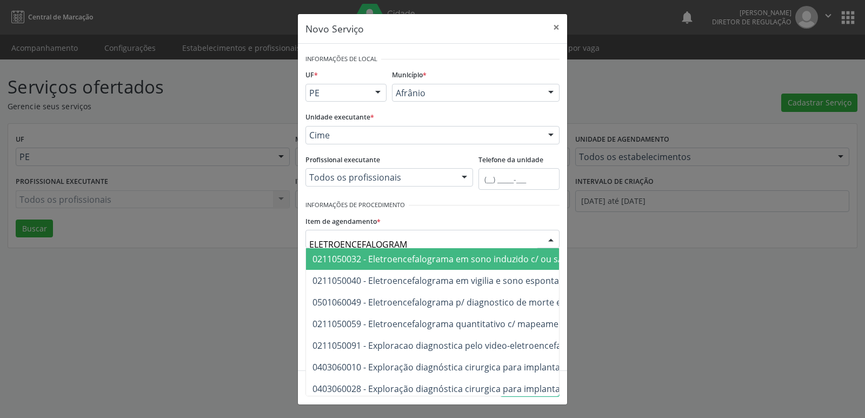
type input "ELETROENCEFALOGRAMA"
drag, startPoint x: 432, startPoint y: 258, endPoint x: 429, endPoint y: 266, distance: 8.9
click at [433, 258] on span "0211050032 - Eletroencefalograma em sono induzido c/ ou s/ medicamento (eeg)" at bounding box center [477, 259] width 330 height 12
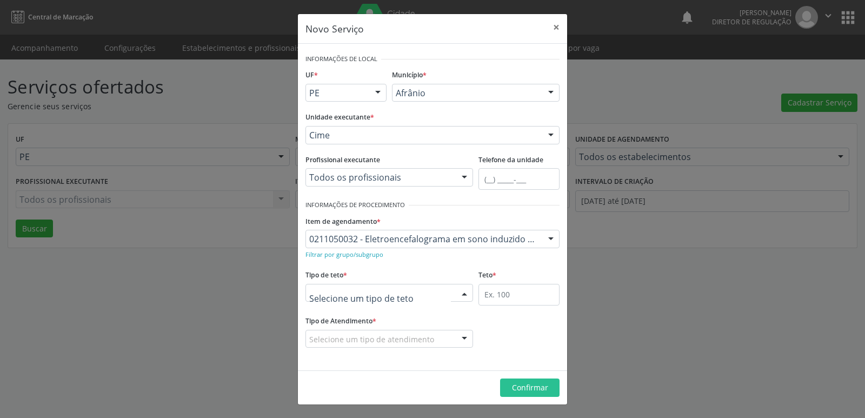
click at [420, 290] on div at bounding box center [389, 293] width 168 height 18
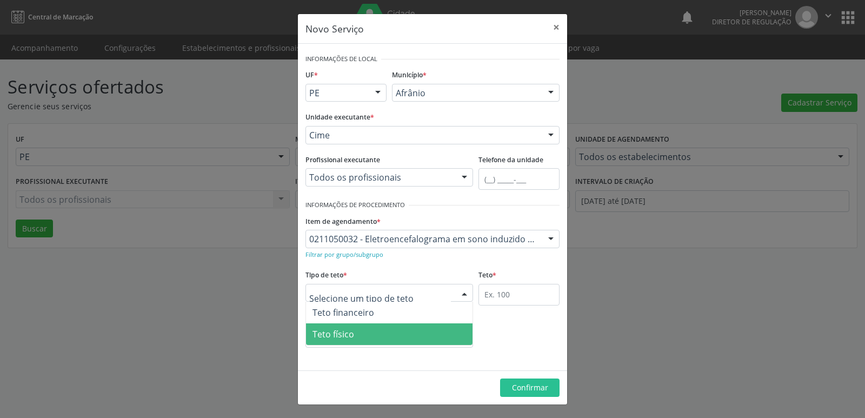
click at [407, 336] on span "Teto físico" at bounding box center [389, 334] width 167 height 22
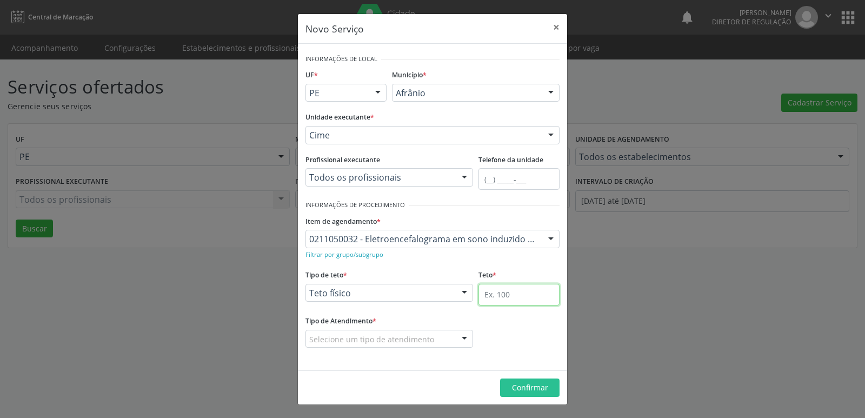
click at [523, 296] on input "text" at bounding box center [518, 295] width 81 height 22
type input "20"
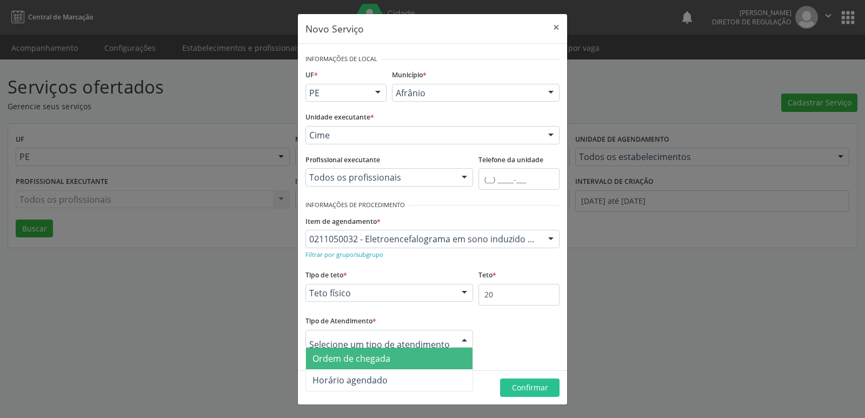
click at [376, 357] on span "Ordem de chegada" at bounding box center [351, 358] width 78 height 12
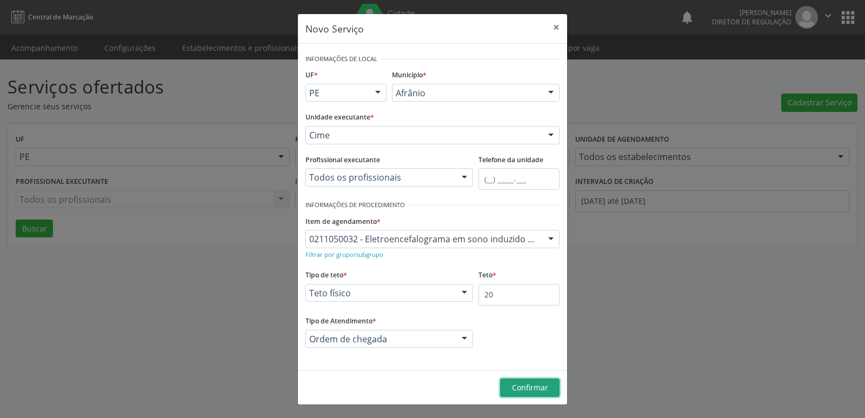
click at [529, 386] on span "Confirmar" at bounding box center [530, 387] width 36 height 10
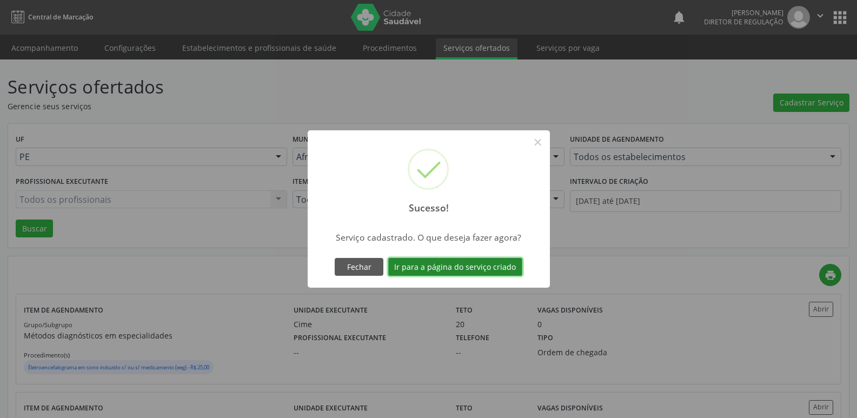
click at [516, 267] on button "Ir para a página do serviço criado" at bounding box center [455, 267] width 134 height 18
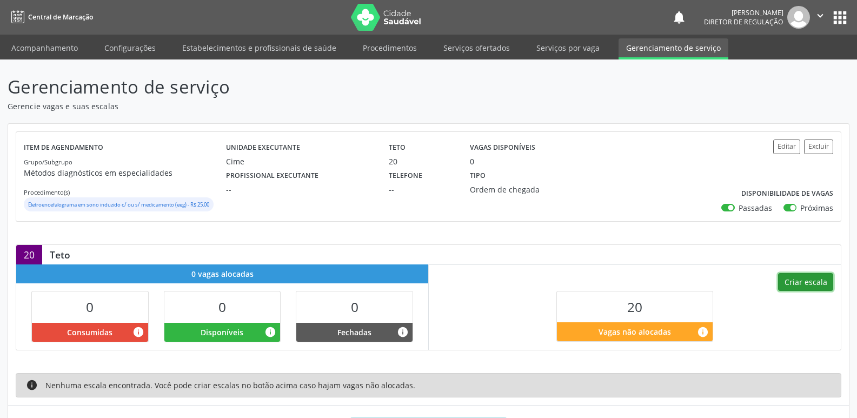
click at [808, 284] on button "Criar escala" at bounding box center [805, 282] width 55 height 18
select select "8"
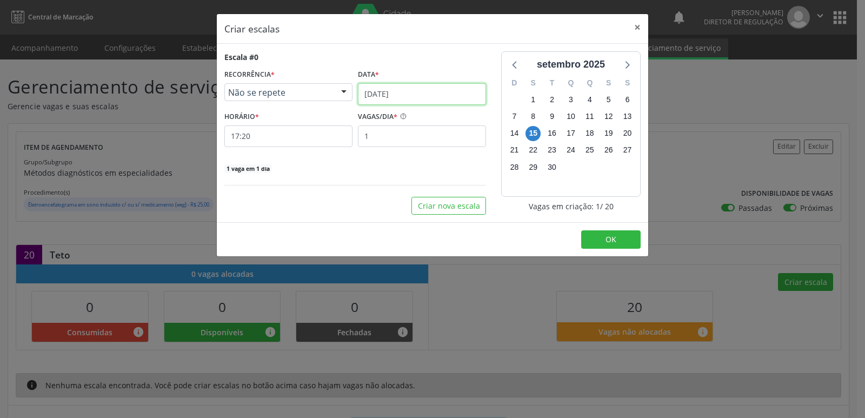
click at [418, 94] on input "[DATE]" at bounding box center [422, 94] width 128 height 22
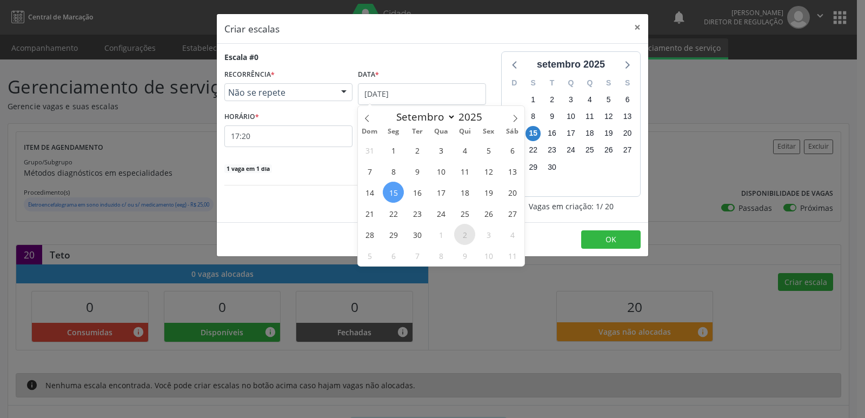
click at [465, 235] on span "2" at bounding box center [464, 234] width 21 height 21
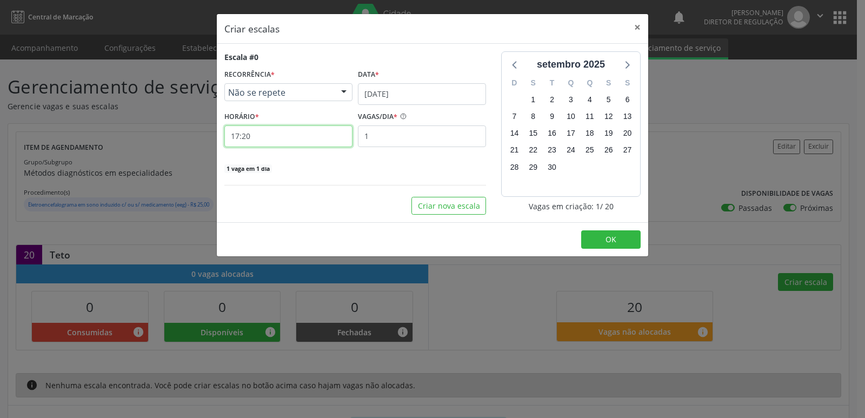
click at [320, 132] on input "17:20" at bounding box center [288, 136] width 128 height 22
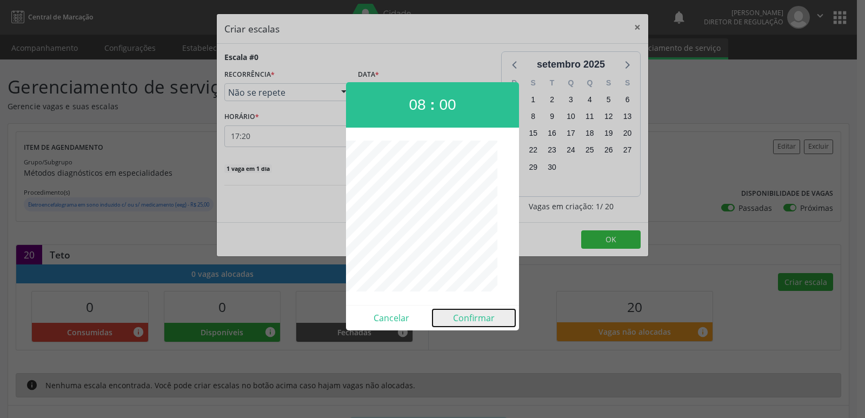
click at [474, 317] on button "Confirmar" at bounding box center [473, 317] width 83 height 17
type input "08:00"
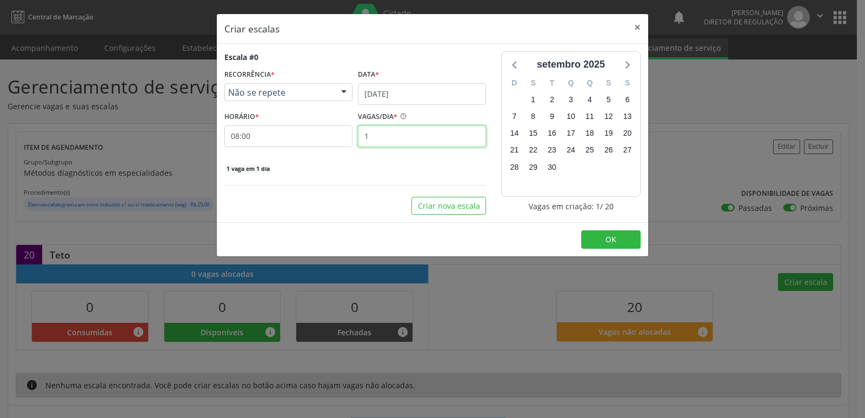
click at [417, 132] on input "1" at bounding box center [422, 136] width 128 height 22
type input "7"
click at [605, 241] on span "OK" at bounding box center [610, 239] width 11 height 10
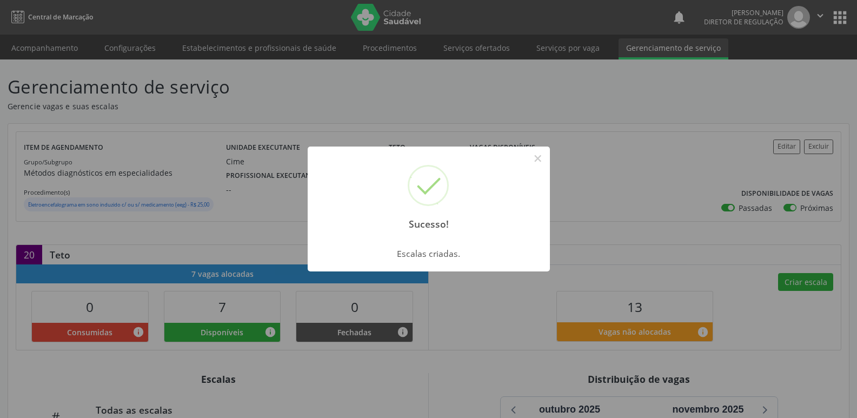
click at [814, 283] on div "Sucesso! × Escalas criadas. OK Cancel" at bounding box center [428, 209] width 857 height 418
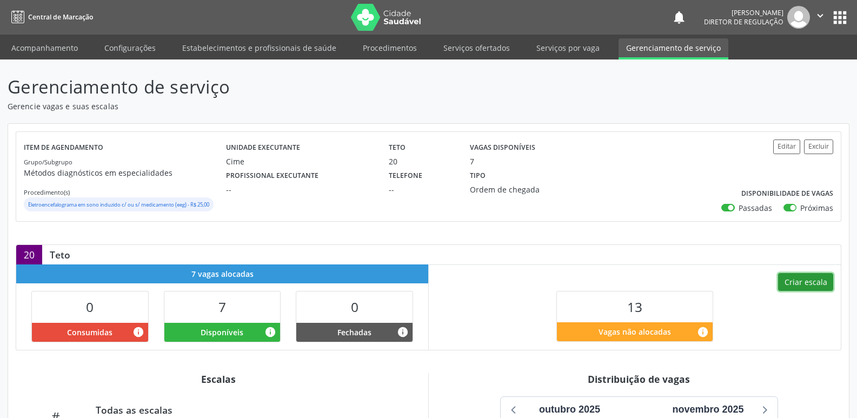
click at [814, 283] on button "Criar escala" at bounding box center [805, 282] width 55 height 18
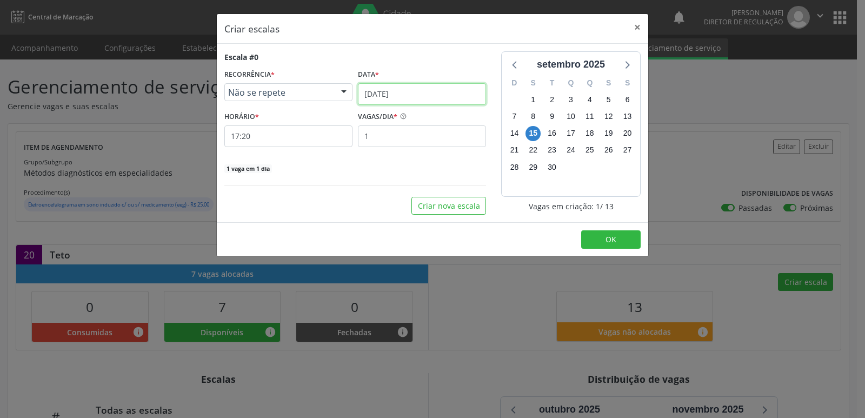
click at [456, 94] on input "[DATE]" at bounding box center [422, 94] width 128 height 22
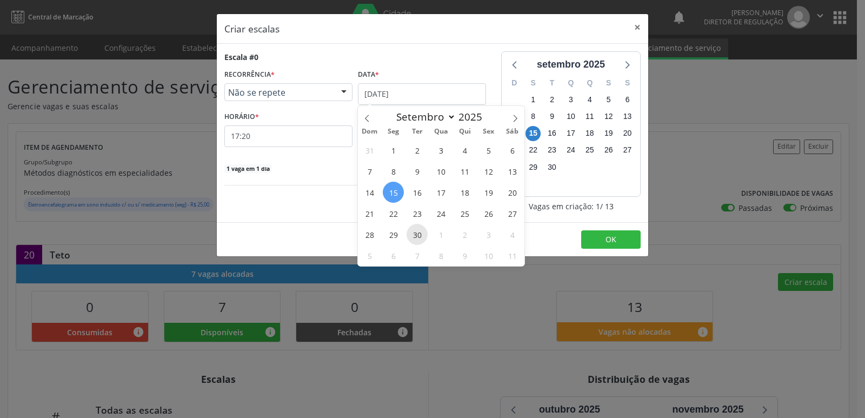
click at [418, 235] on span "30" at bounding box center [417, 234] width 21 height 21
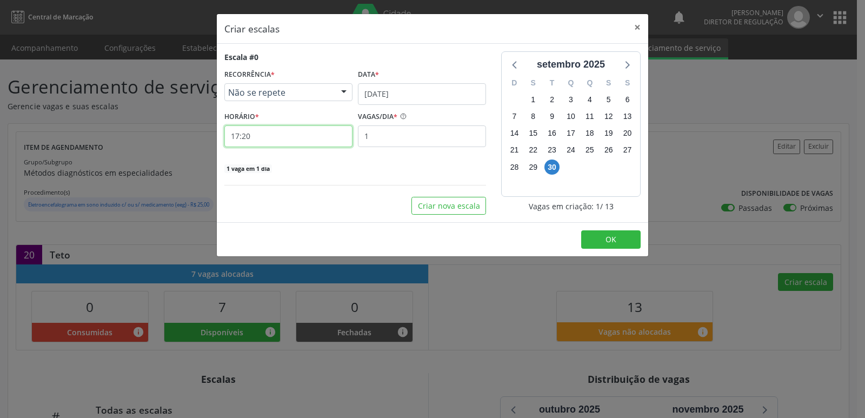
click at [267, 134] on input "17:20" at bounding box center [288, 136] width 128 height 22
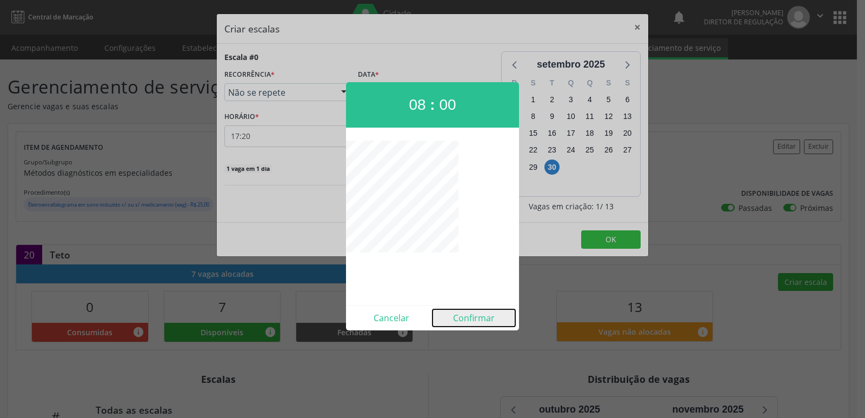
click at [477, 316] on button "Confirmar" at bounding box center [473, 317] width 83 height 17
type input "08:00"
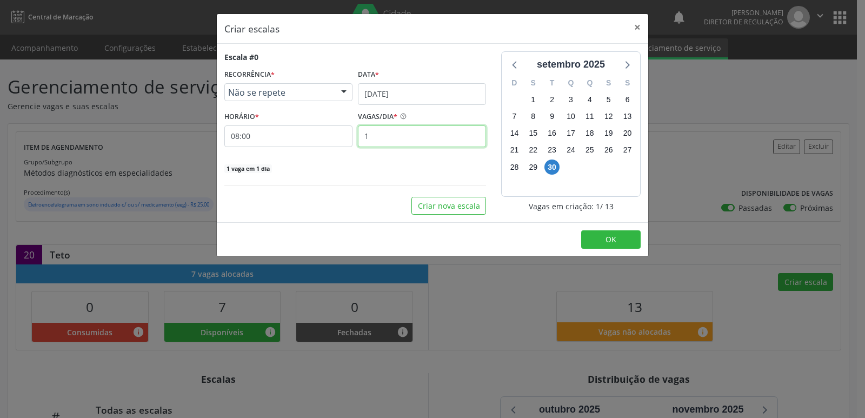
click at [410, 135] on input "1" at bounding box center [422, 136] width 128 height 22
type input "5"
click at [620, 239] on button "OK" at bounding box center [610, 239] width 59 height 18
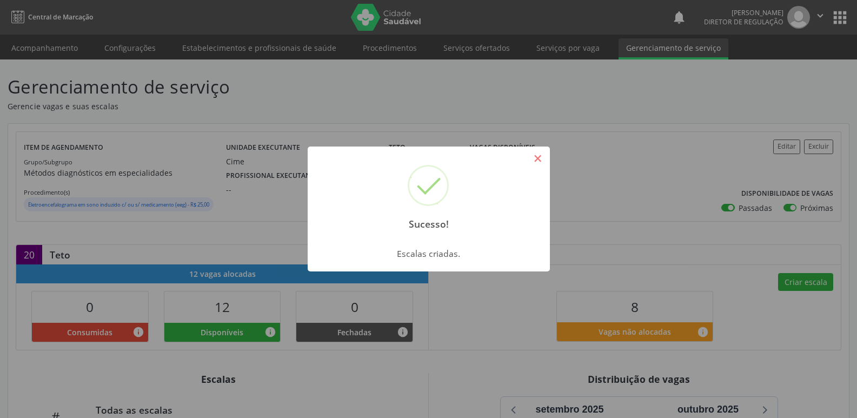
click at [537, 159] on button "×" at bounding box center [538, 158] width 18 height 18
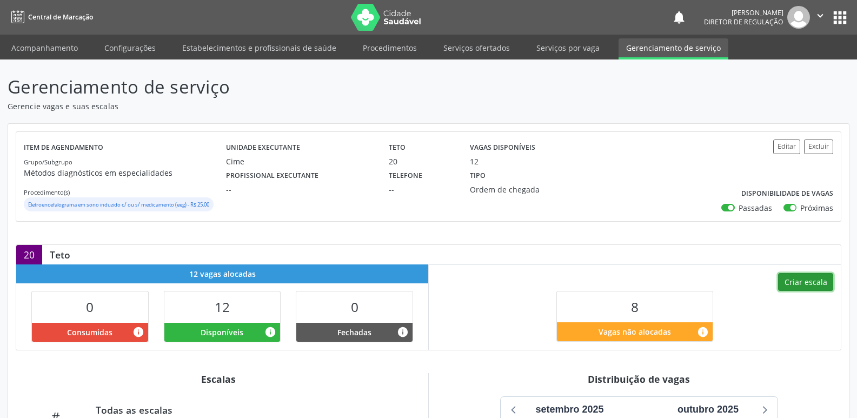
click at [809, 284] on button "Criar escala" at bounding box center [805, 282] width 55 height 18
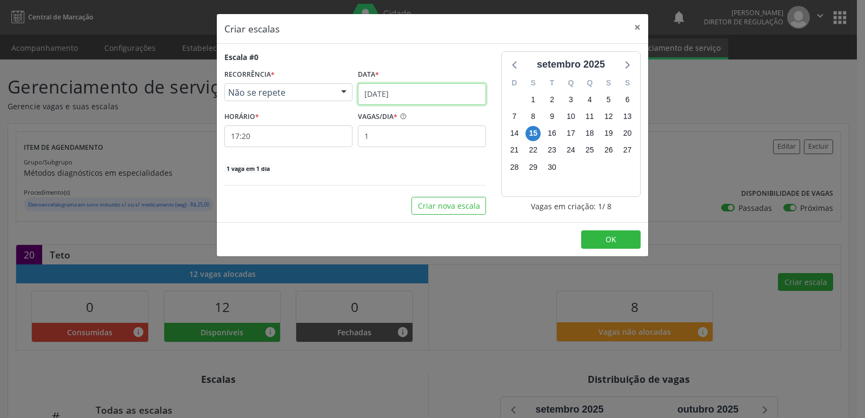
click at [418, 93] on input "[DATE]" at bounding box center [422, 94] width 128 height 22
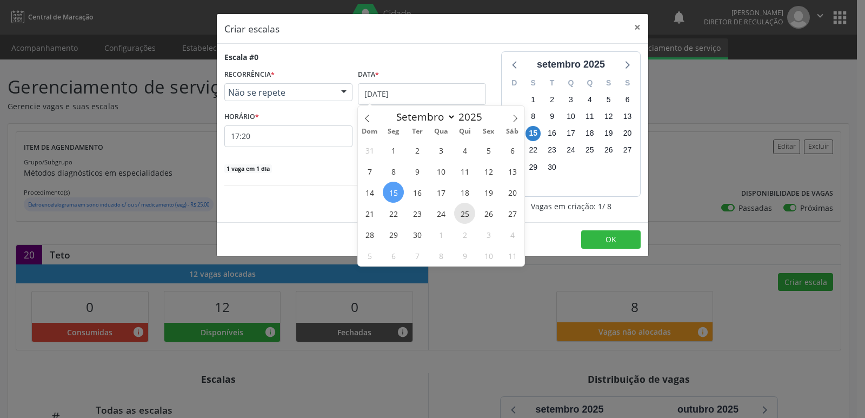
click at [465, 214] on span "25" at bounding box center [464, 213] width 21 height 21
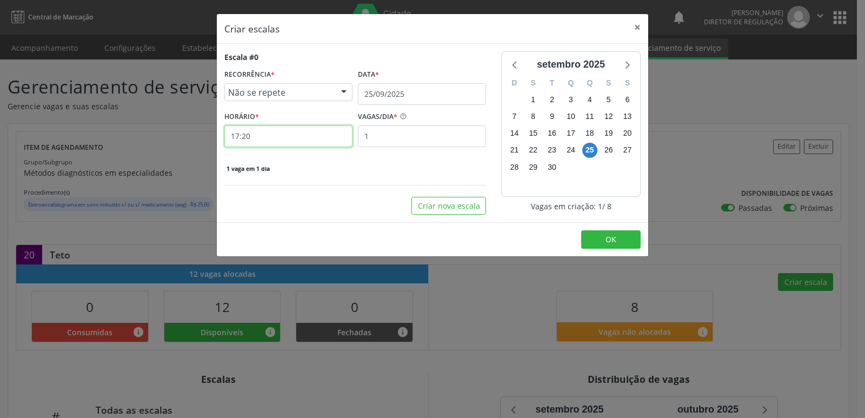
click at [317, 140] on input "17:20" at bounding box center [288, 136] width 128 height 22
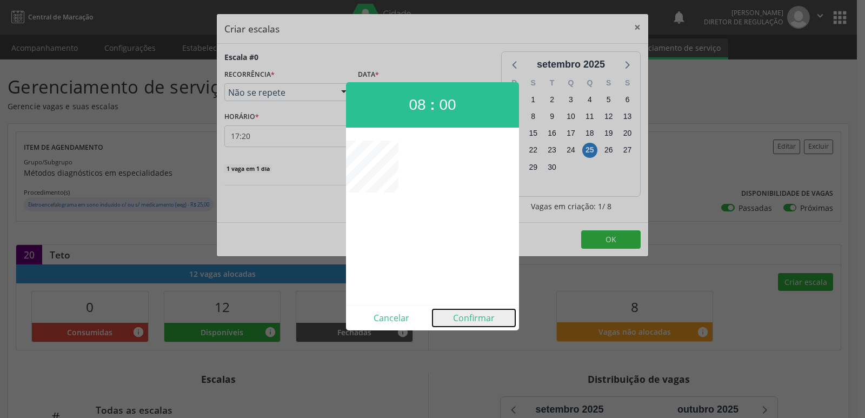
click at [473, 316] on button "Confirmar" at bounding box center [473, 317] width 83 height 17
type input "08:00"
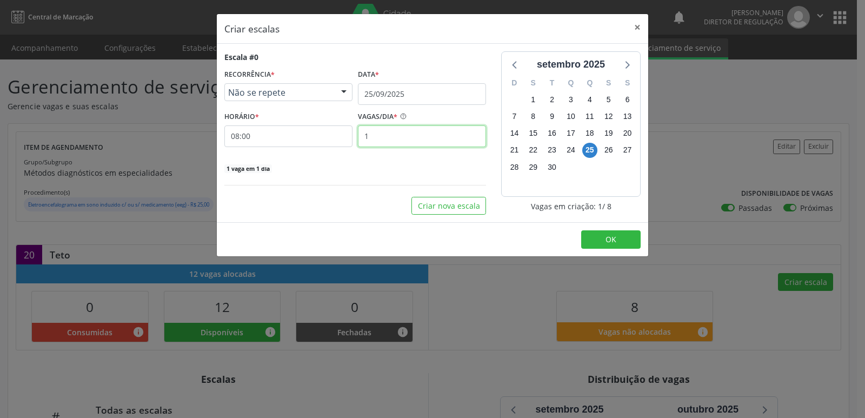
click at [396, 135] on input "1" at bounding box center [422, 136] width 128 height 22
type input "5"
click at [608, 237] on span "OK" at bounding box center [610, 239] width 11 height 10
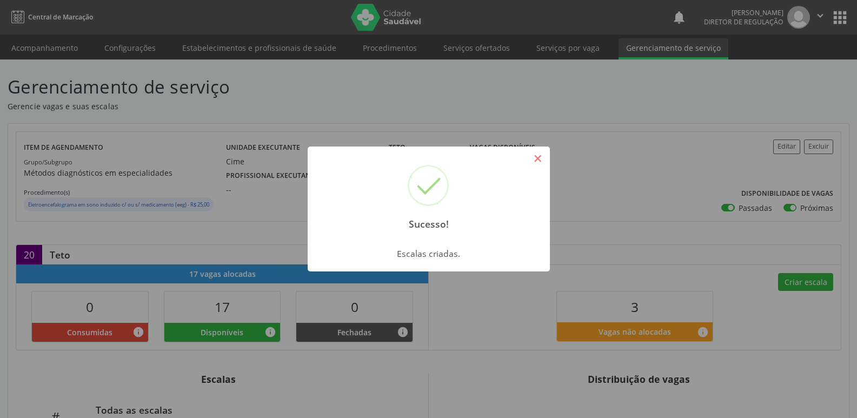
click at [541, 160] on button "×" at bounding box center [538, 158] width 18 height 18
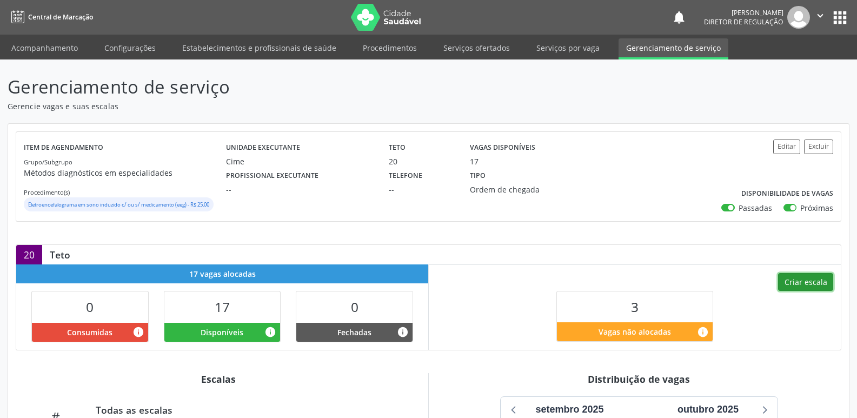
click at [803, 281] on button "Criar escala" at bounding box center [805, 282] width 55 height 18
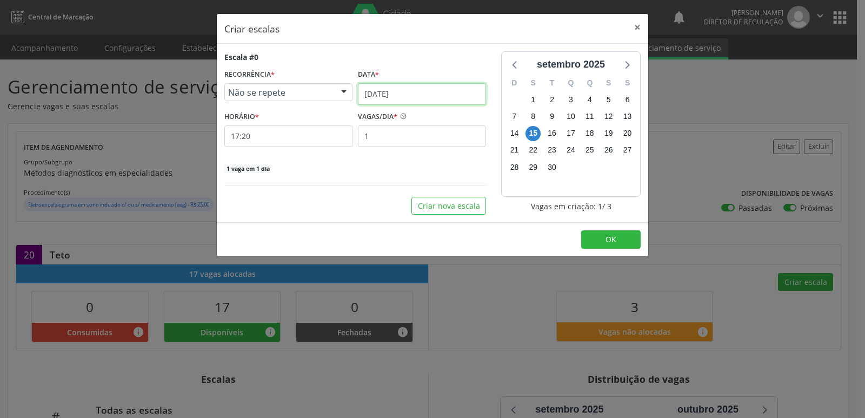
click at [471, 90] on input "[DATE]" at bounding box center [422, 94] width 128 height 22
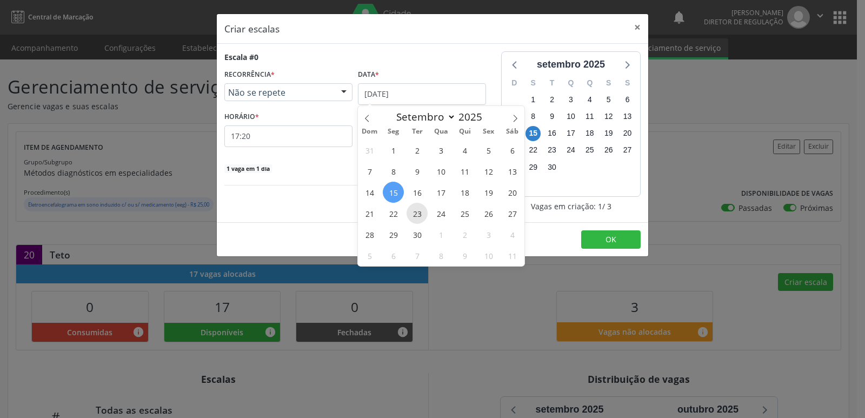
click at [420, 215] on span "23" at bounding box center [417, 213] width 21 height 21
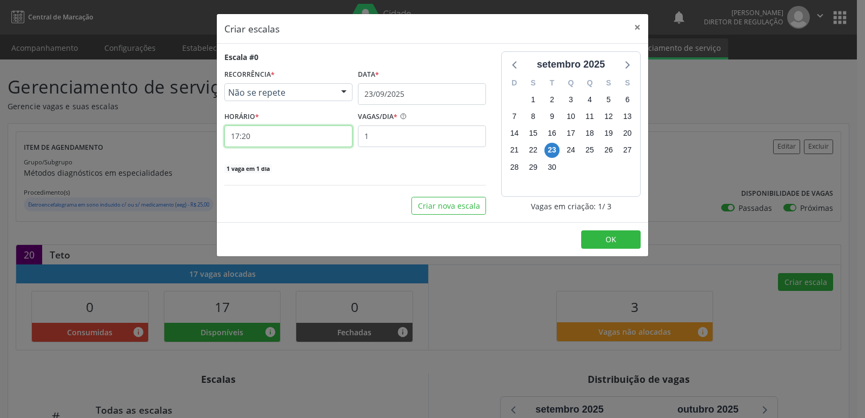
click at [287, 140] on input "17:20" at bounding box center [288, 136] width 128 height 22
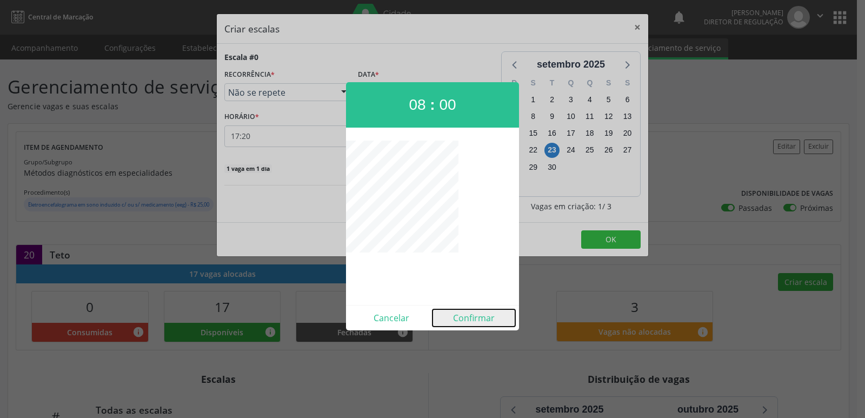
drag, startPoint x: 472, startPoint y: 320, endPoint x: 469, endPoint y: 263, distance: 56.8
click at [471, 321] on button "Confirmar" at bounding box center [473, 317] width 83 height 17
type input "08:00"
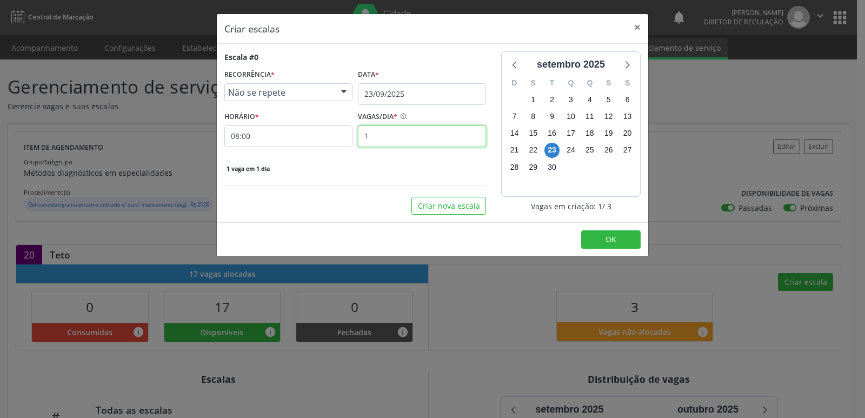
click at [386, 137] on input "1" at bounding box center [422, 136] width 128 height 22
click at [640, 28] on button "×" at bounding box center [638, 27] width 22 height 26
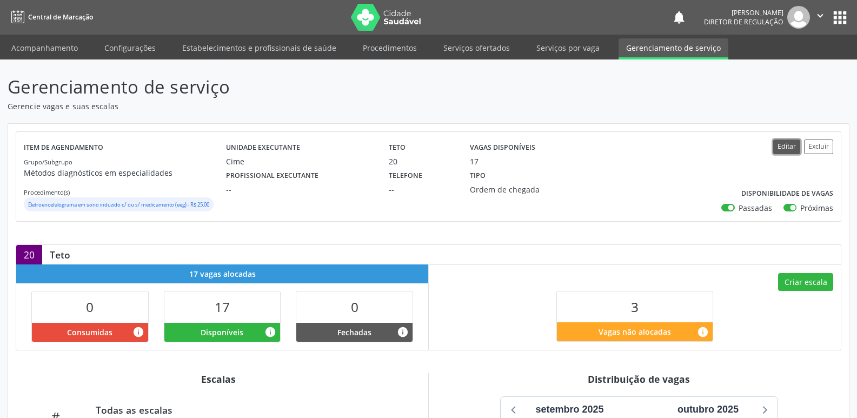
click at [791, 147] on button "Editar" at bounding box center [786, 146] width 27 height 15
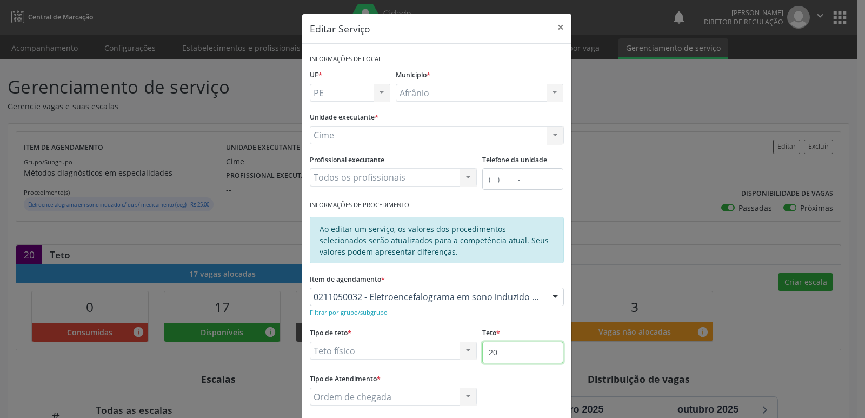
click at [500, 354] on input "20" at bounding box center [522, 353] width 81 height 22
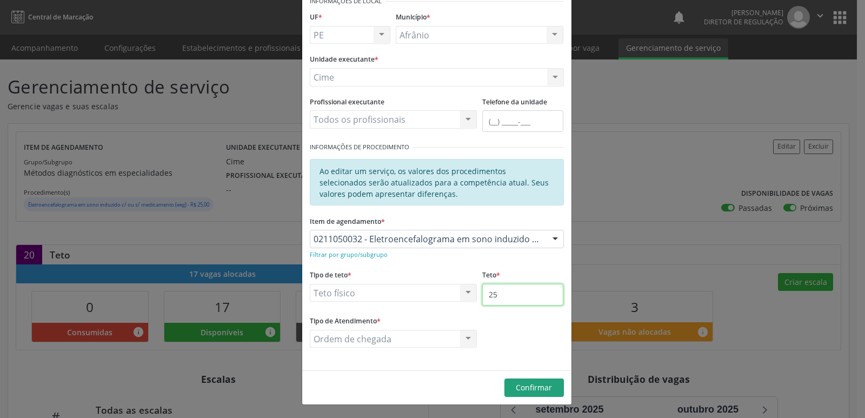
type input "25"
click at [527, 392] on span "Confirmar" at bounding box center [534, 387] width 36 height 10
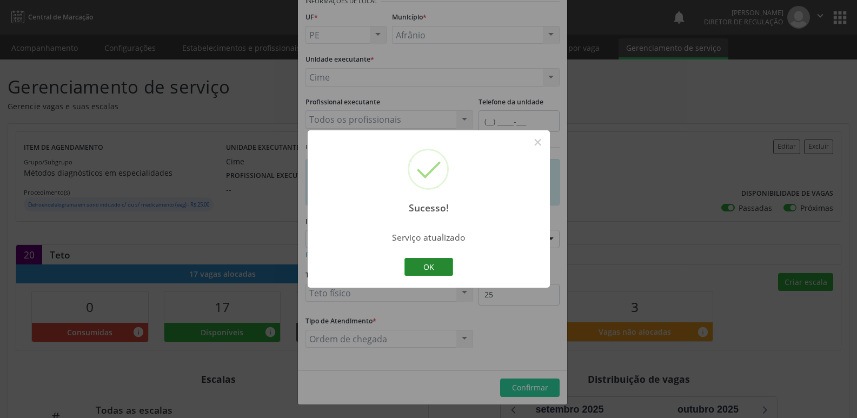
click at [451, 266] on button "OK" at bounding box center [428, 267] width 49 height 18
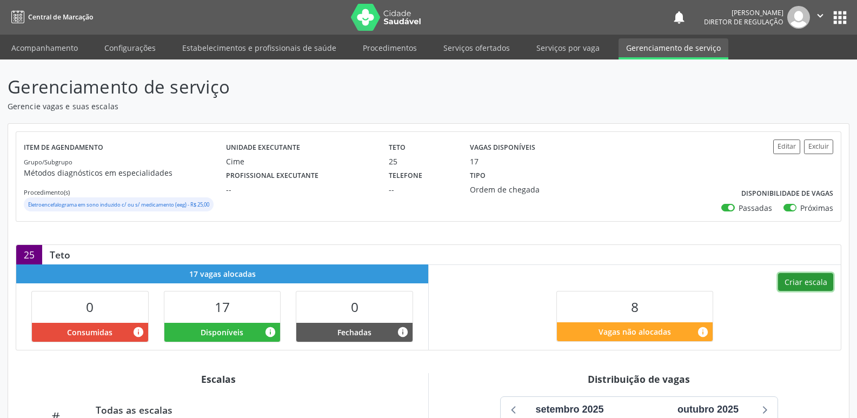
click at [801, 284] on button "Criar escala" at bounding box center [805, 282] width 55 height 18
select select "8"
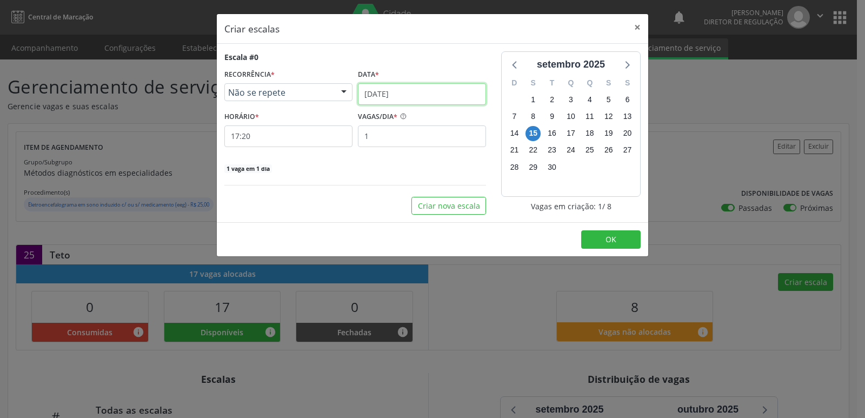
click at [425, 90] on input "[DATE]" at bounding box center [422, 94] width 128 height 22
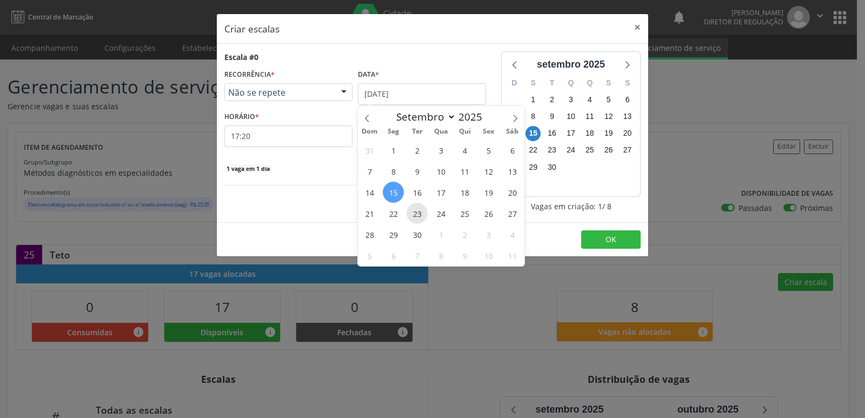
click at [417, 215] on span "23" at bounding box center [417, 213] width 21 height 21
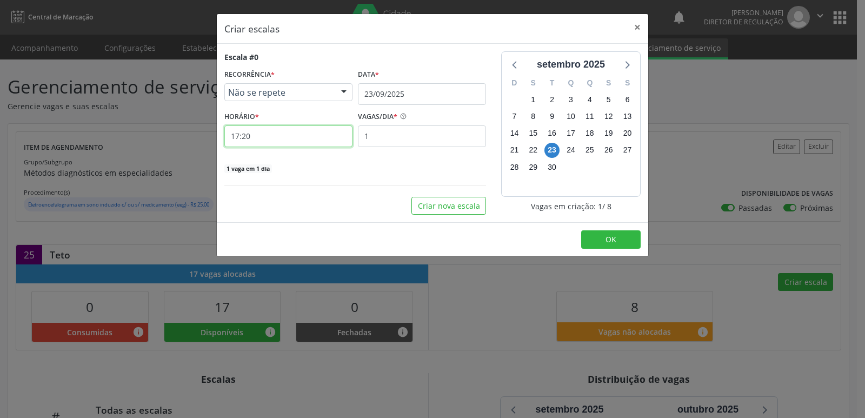
click at [281, 141] on input "17:20" at bounding box center [288, 136] width 128 height 22
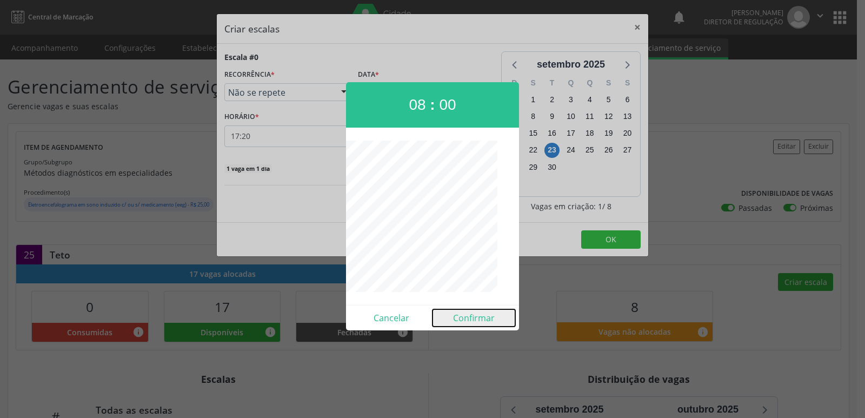
click at [481, 320] on button "Confirmar" at bounding box center [473, 317] width 83 height 17
type input "08:00"
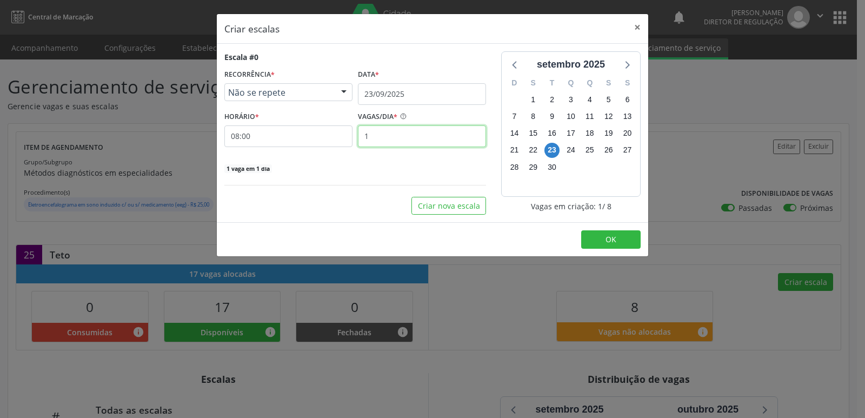
click at [402, 141] on input "1" at bounding box center [422, 136] width 128 height 22
type input "5"
drag, startPoint x: 594, startPoint y: 237, endPoint x: 601, endPoint y: 238, distance: 6.6
click at [601, 238] on button "OK" at bounding box center [610, 239] width 59 height 18
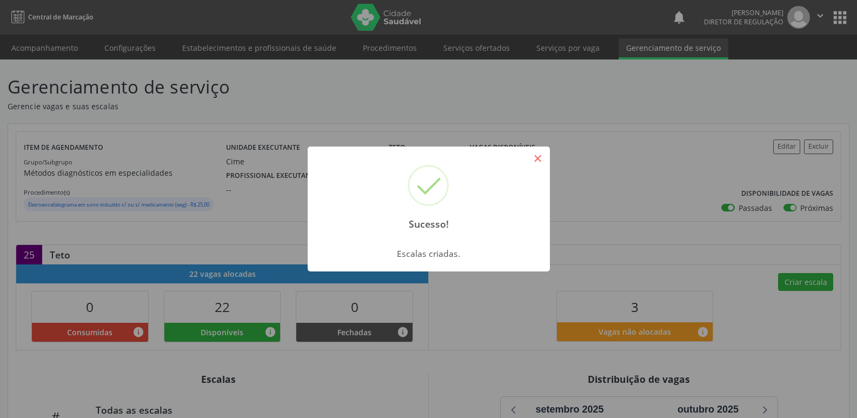
click at [542, 158] on button "×" at bounding box center [538, 158] width 18 height 18
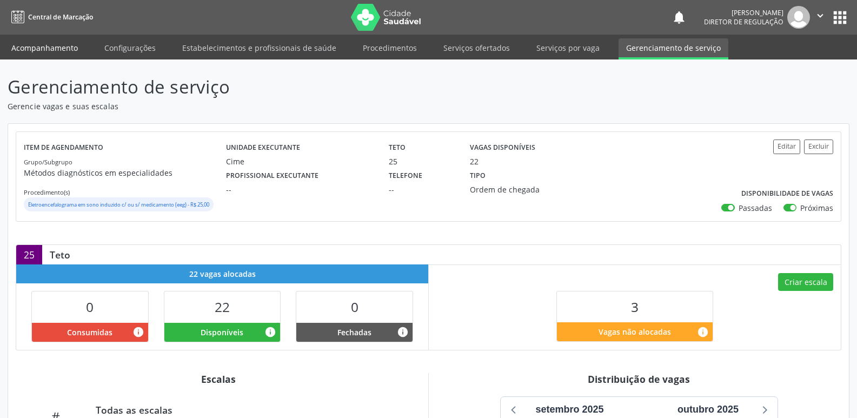
click at [55, 43] on link "Acompanhamento" at bounding box center [45, 47] width 82 height 19
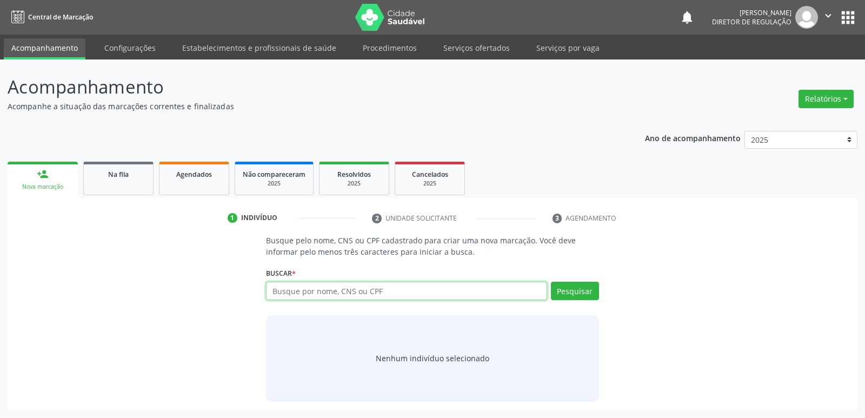
click at [317, 291] on input "text" at bounding box center [406, 291] width 281 height 18
click at [486, 48] on link "Serviços ofertados" at bounding box center [477, 47] width 82 height 19
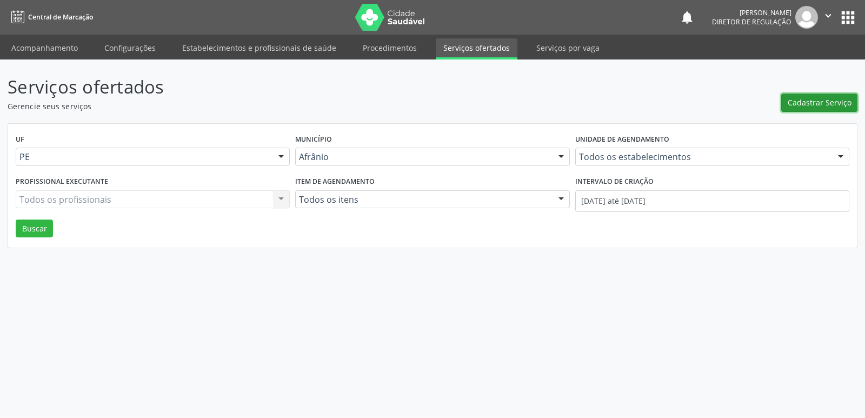
click at [806, 100] on span "Cadastrar Serviço" at bounding box center [820, 102] width 64 height 11
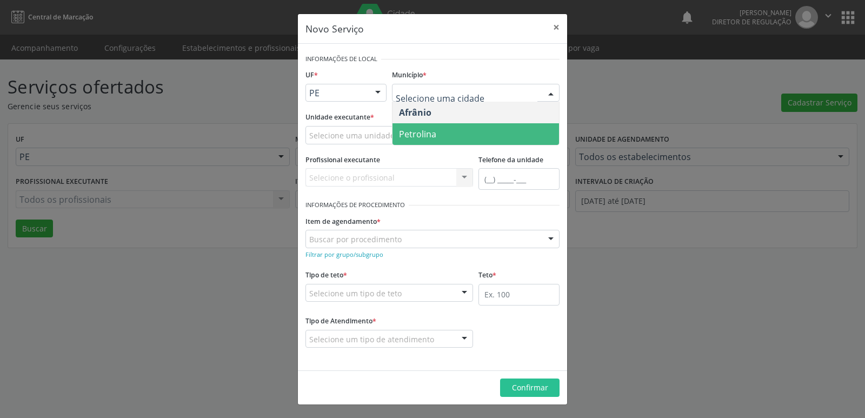
click at [457, 134] on span "Petrolina" at bounding box center [475, 134] width 167 height 22
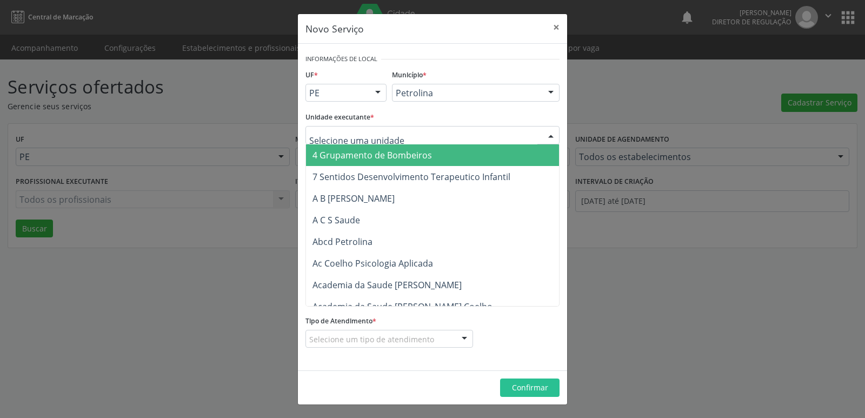
click at [432, 131] on div at bounding box center [432, 135] width 254 height 18
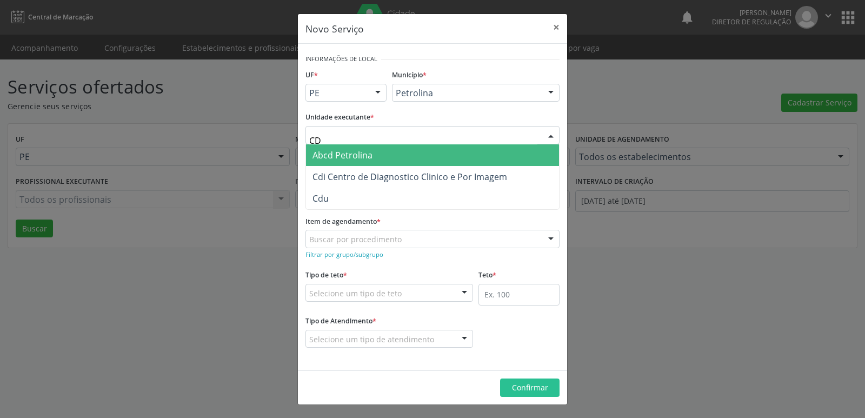
type input "CDI"
click at [424, 158] on span "Cdi Centro de Diagnostico Clinico e Por Imagem" at bounding box center [409, 155] width 195 height 12
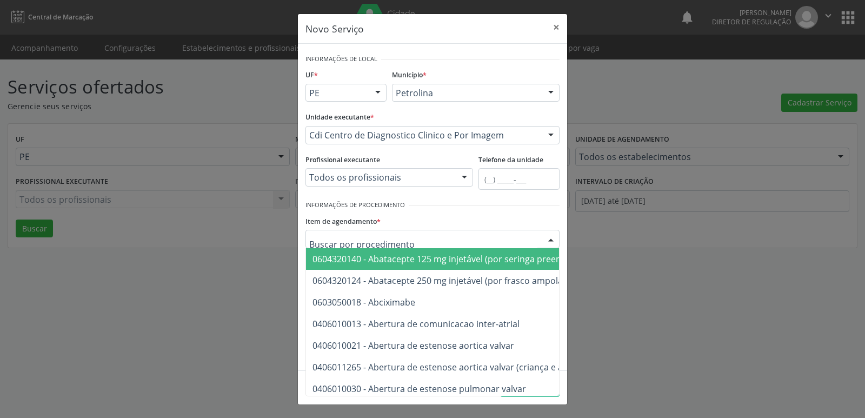
click at [421, 235] on div at bounding box center [432, 239] width 254 height 18
type input "INFERIO"
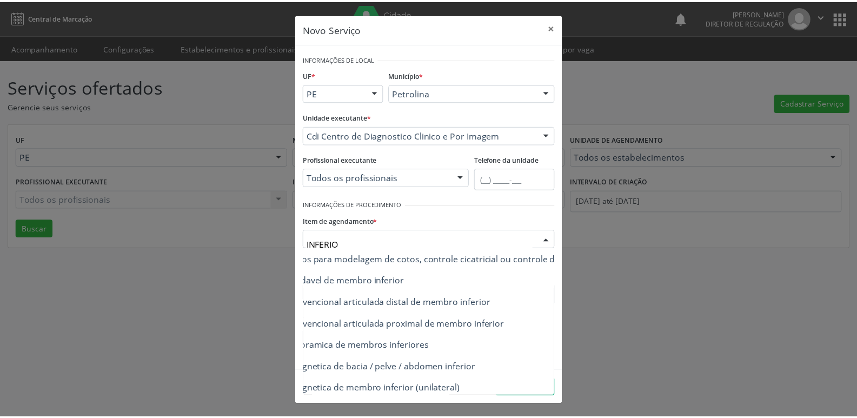
scroll to position [259, 130]
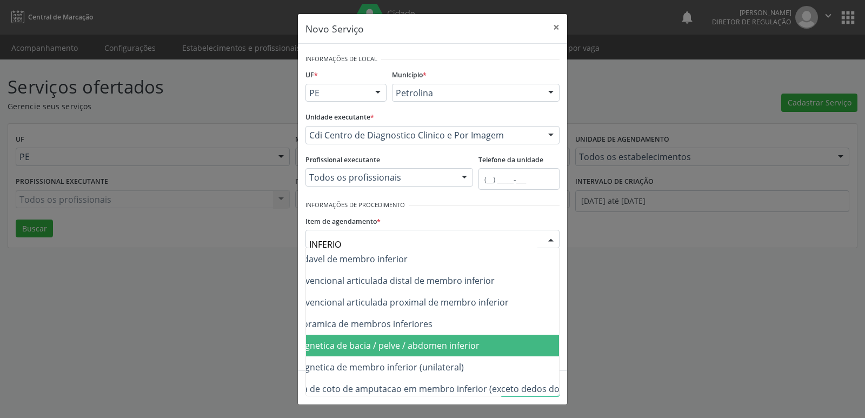
click at [475, 348] on span "0207030022 - Ressonancia magnetica de bacia / pelve / abdomen inferior" at bounding box center [331, 346] width 297 height 12
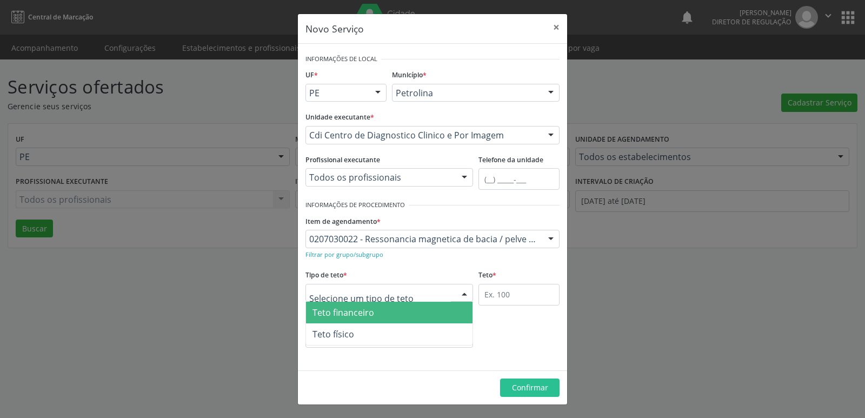
click at [418, 294] on div at bounding box center [389, 293] width 168 height 18
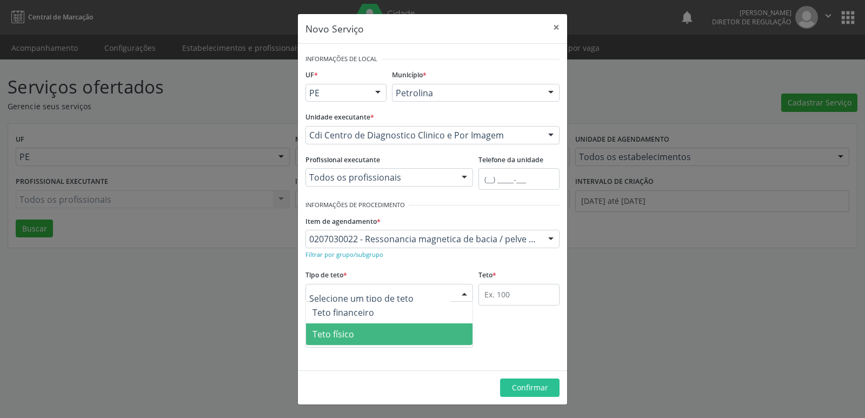
click at [404, 343] on span "Teto físico" at bounding box center [389, 334] width 167 height 22
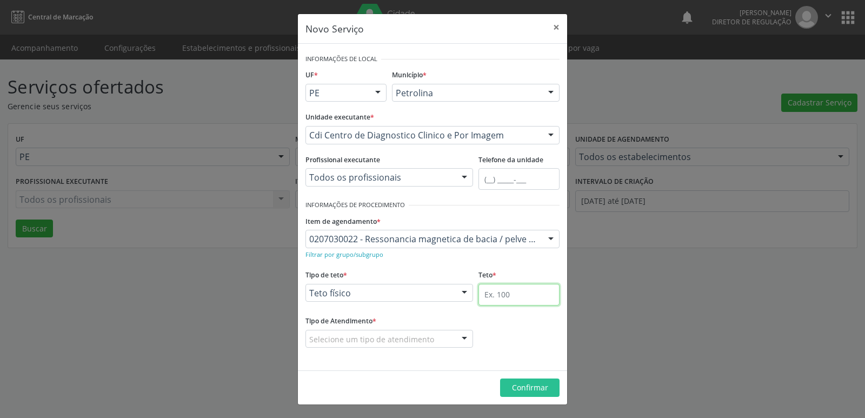
click at [505, 296] on input "text" at bounding box center [518, 295] width 81 height 22
type input "1"
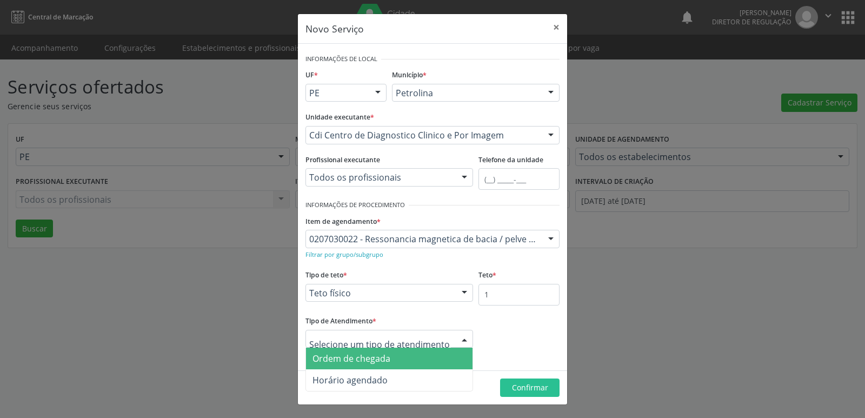
click at [387, 356] on span "Ordem de chegada" at bounding box center [351, 358] width 78 height 12
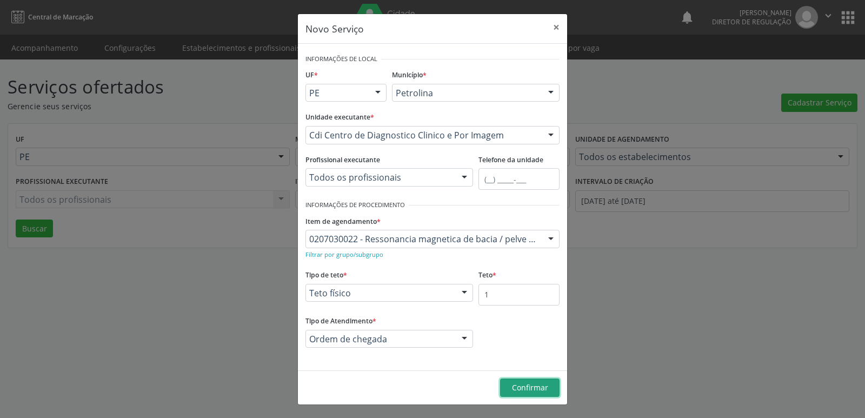
click at [536, 389] on span "Confirmar" at bounding box center [530, 387] width 36 height 10
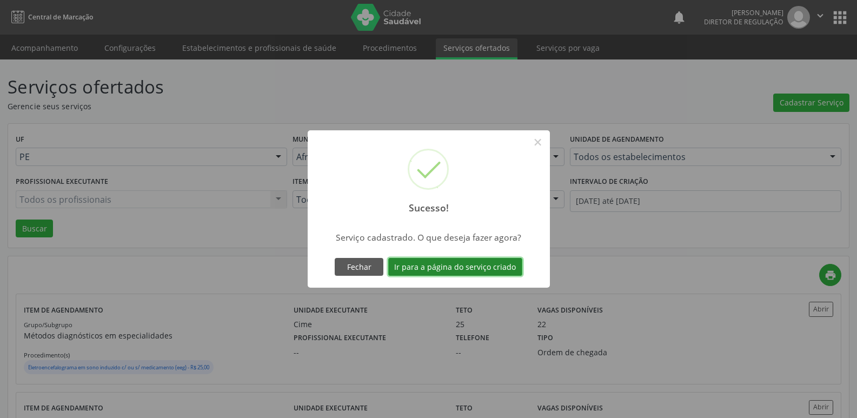
click at [503, 269] on button "Ir para a página do serviço criado" at bounding box center [455, 267] width 134 height 18
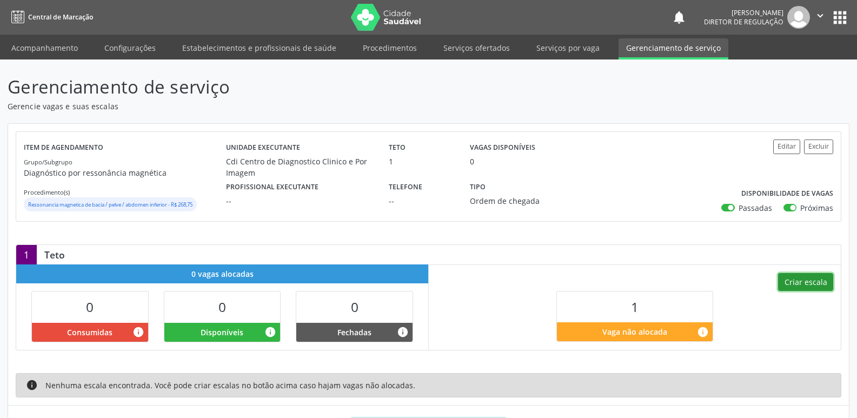
click at [811, 281] on button "Criar escala" at bounding box center [805, 282] width 55 height 18
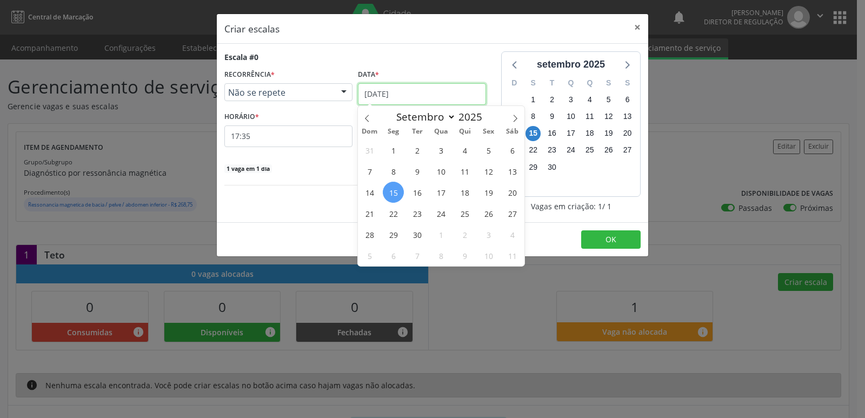
click at [416, 90] on input "[DATE]" at bounding box center [422, 94] width 128 height 22
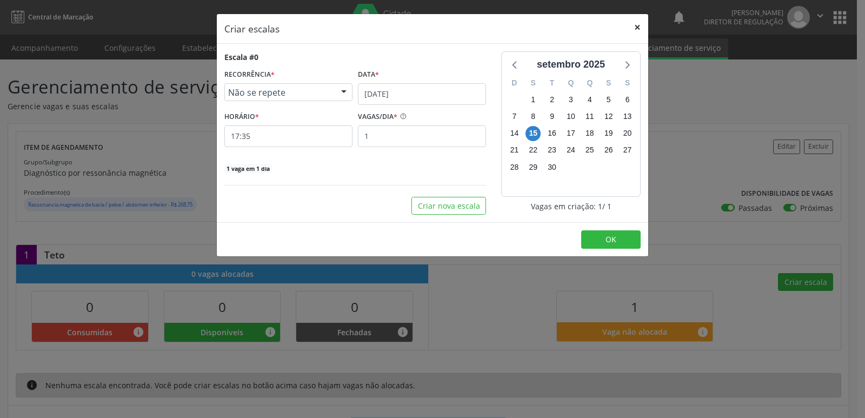
click at [633, 23] on button "×" at bounding box center [638, 27] width 22 height 26
